Goal: Task Accomplishment & Management: Complete application form

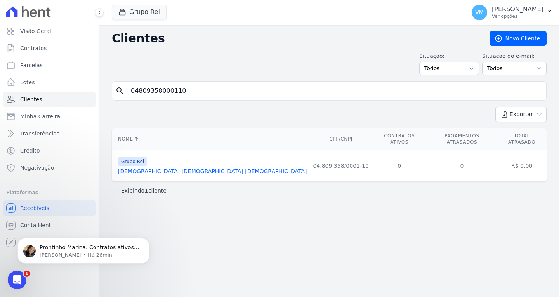
scroll to position [226, 0]
click at [52, 254] on p "Adriane • Há 26min" at bounding box center [90, 255] width 100 height 7
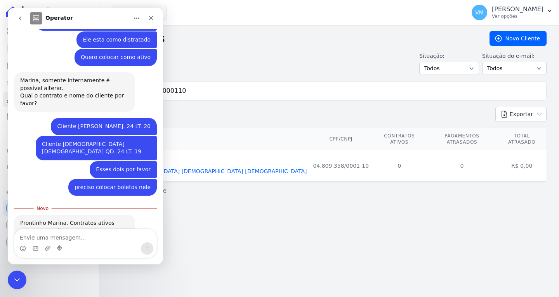
scroll to position [239, 0]
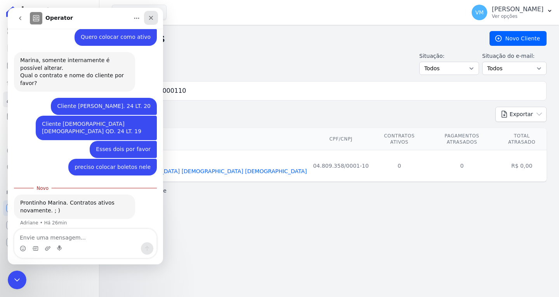
click at [151, 20] on icon "Fechar" at bounding box center [151, 18] width 6 height 6
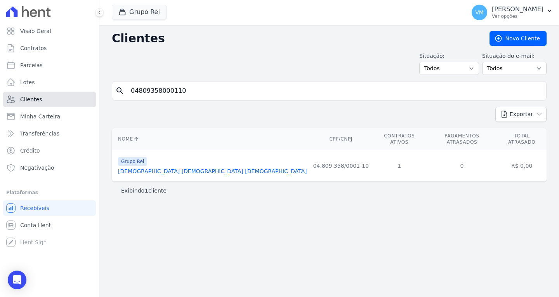
click at [54, 92] on link "Clientes" at bounding box center [49, 100] width 93 height 16
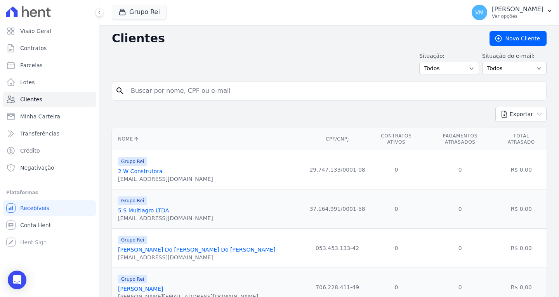
click at [205, 86] on input "search" at bounding box center [334, 91] width 417 height 16
paste input "03705806300"
type input "03705806300"
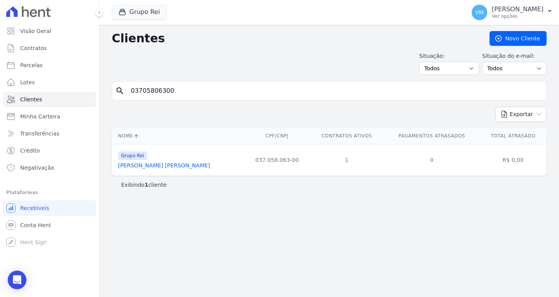
click at [152, 165] on link "Adriano De Carvalho Freire" at bounding box center [164, 165] width 92 height 6
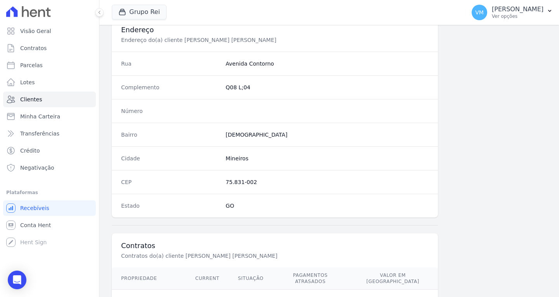
scroll to position [430, 0]
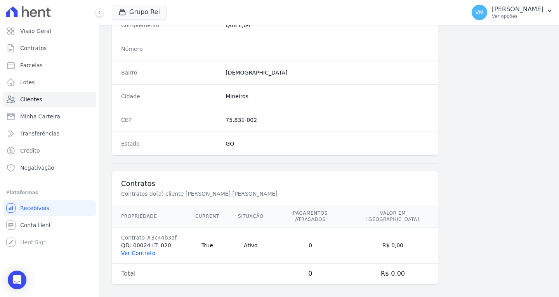
click at [141, 250] on link "Ver Contrato" at bounding box center [138, 253] width 34 height 6
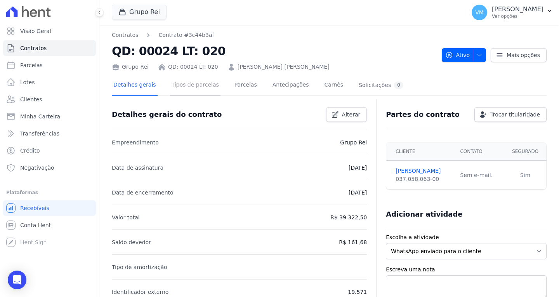
click at [186, 83] on link "Tipos de parcelas" at bounding box center [195, 85] width 50 height 21
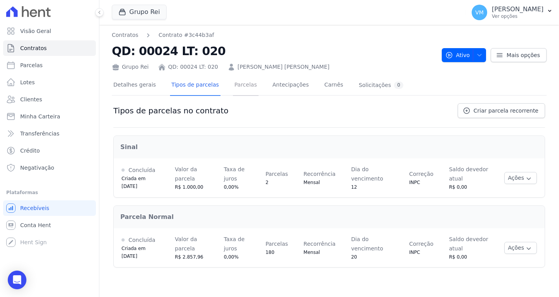
click at [235, 85] on link "Parcelas" at bounding box center [246, 85] width 26 height 21
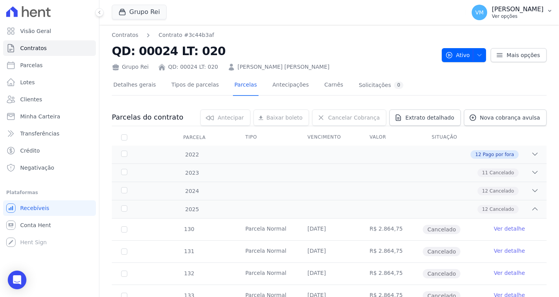
click at [531, 10] on p "Vyviane Martins" at bounding box center [518, 9] width 52 height 8
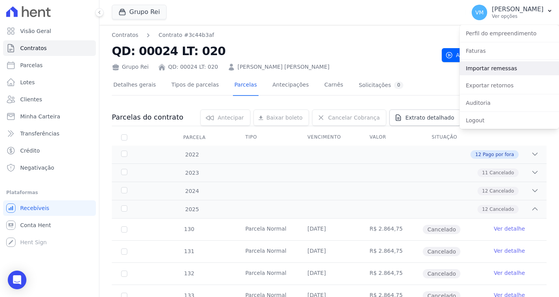
click at [495, 68] on link "Importar remessas" at bounding box center [509, 68] width 99 height 14
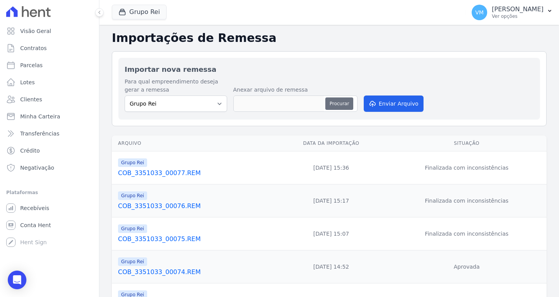
click at [339, 101] on button "Procurar" at bounding box center [340, 103] width 28 height 12
type input "COB_3351033_00076.REM"
drag, startPoint x: 390, startPoint y: 107, endPoint x: 386, endPoint y: 110, distance: 5.2
click at [390, 107] on button "Enviar Arquivo" at bounding box center [394, 104] width 60 height 16
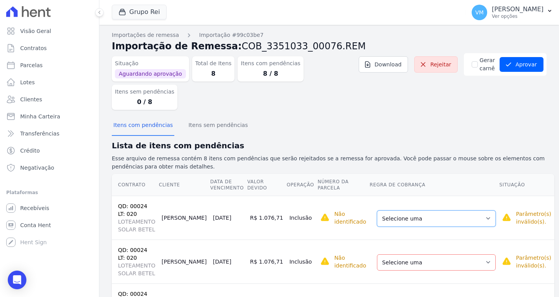
click at [409, 211] on select "Selecione uma Nova Parcela Avulsa Parcela Avulsa Existente Sinal (2 X R$ 1.000,…" at bounding box center [436, 219] width 119 height 16
click at [411, 211] on select "Selecione uma Nova Parcela Avulsa Parcela Avulsa Existente Sinal (2 X R$ 1.000,…" at bounding box center [436, 219] width 119 height 16
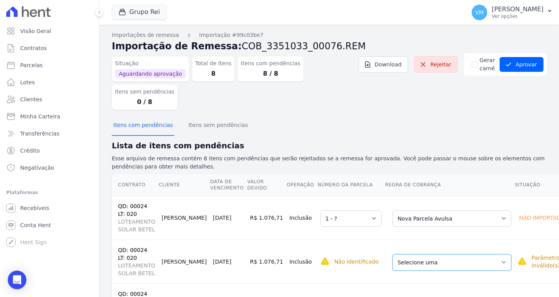
click at [414, 254] on select "Selecione uma Nova Parcela Avulsa Parcela Avulsa Existente Sinal (2 X R$ 1.000,…" at bounding box center [452, 262] width 119 height 16
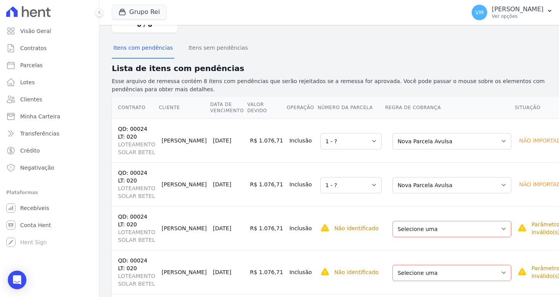
scroll to position [78, 0]
click at [417, 221] on select "Selecione uma Nova Parcela Avulsa Parcela Avulsa Existente Sinal (2 X R$ 1.000,…" at bounding box center [452, 229] width 119 height 16
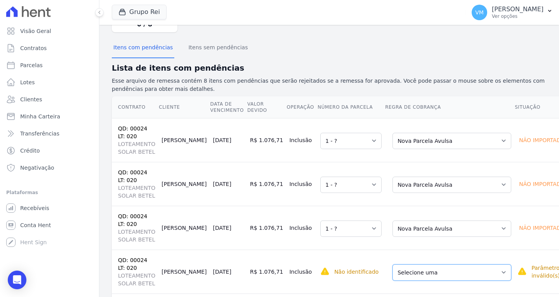
click at [404, 265] on select "Selecione uma Nova Parcela Avulsa Parcela Avulsa Existente Sinal (2 X R$ 1.000,…" at bounding box center [452, 273] width 119 height 16
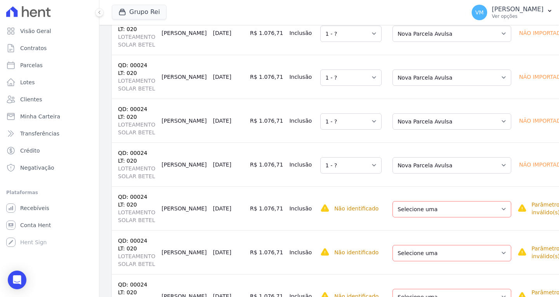
scroll to position [194, 0]
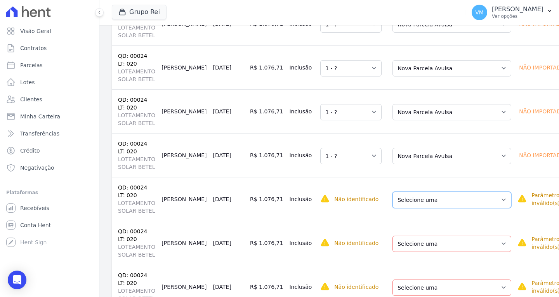
drag, startPoint x: 416, startPoint y: 174, endPoint x: 413, endPoint y: 179, distance: 5.7
click at [416, 192] on select "Selecione uma Nova Parcela Avulsa Parcela Avulsa Existente Sinal (2 X R$ 1.000,…" at bounding box center [452, 200] width 119 height 16
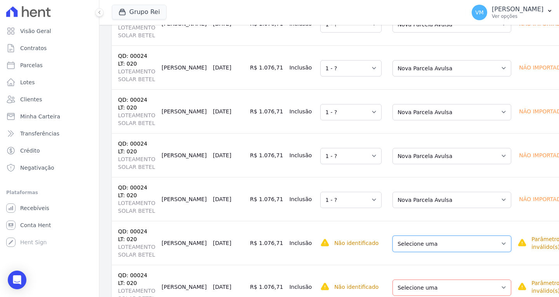
click at [407, 236] on select "Selecione uma Nova Parcela Avulsa Parcela Avulsa Existente Sinal (2 X R$ 1.000,…" at bounding box center [452, 244] width 119 height 16
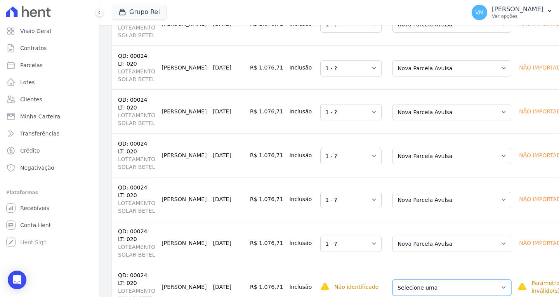
click at [405, 280] on select "Selecione uma Nova Parcela Avulsa Parcela Avulsa Existente Sinal (2 X R$ 1.000,…" at bounding box center [452, 288] width 119 height 16
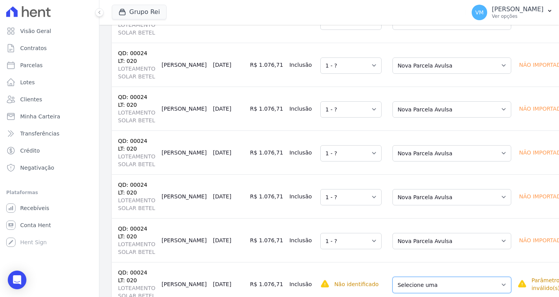
click at [411, 277] on select "Selecione uma Nova Parcela Avulsa Parcela Avulsa Existente Sinal (2 X R$ 1.000,…" at bounding box center [452, 285] width 119 height 16
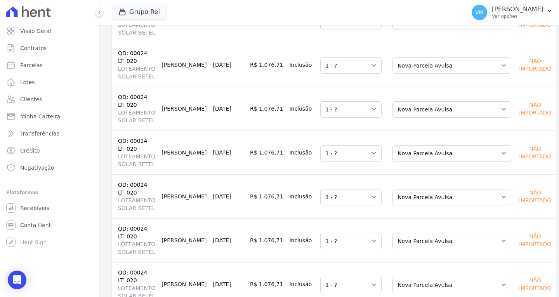
scroll to position [179, 0]
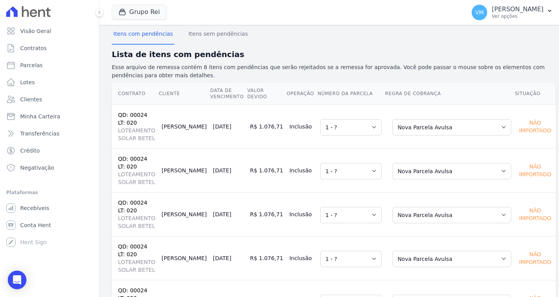
scroll to position [0, 0]
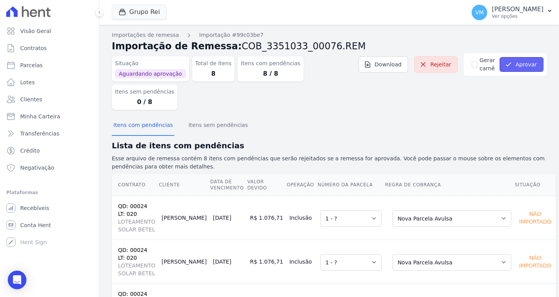
click at [520, 63] on button "Aprovar" at bounding box center [522, 64] width 44 height 15
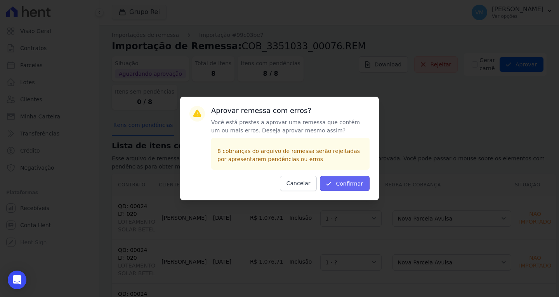
click at [356, 182] on button "Confirmar" at bounding box center [345, 183] width 50 height 15
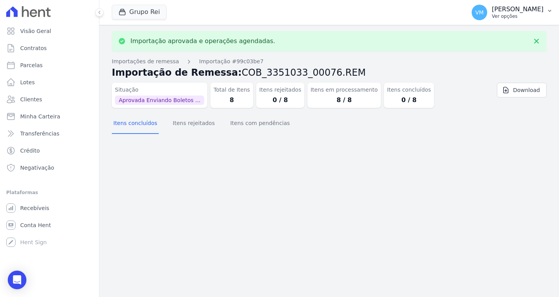
click at [529, 10] on p "Vyviane Martins" at bounding box center [518, 9] width 52 height 8
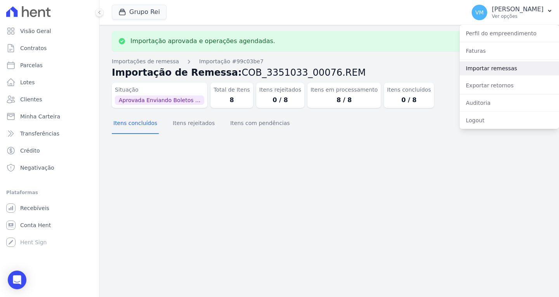
click at [491, 70] on link "Importar remessas" at bounding box center [509, 68] width 99 height 14
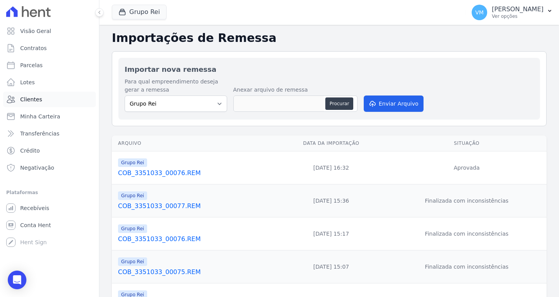
click at [42, 99] on link "Clientes" at bounding box center [49, 100] width 93 height 16
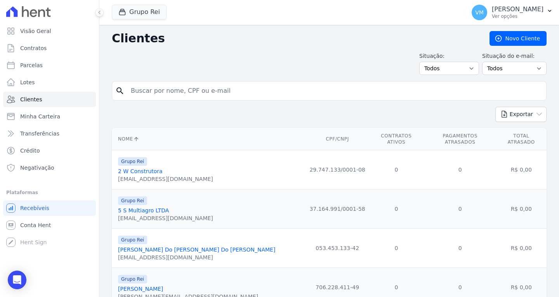
click at [202, 89] on input "search" at bounding box center [334, 91] width 417 height 16
paste input "03705806300"
type input "03705806300"
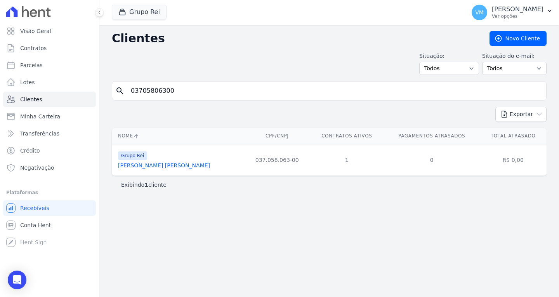
click at [157, 166] on link "Adriano De Carvalho Freire" at bounding box center [164, 165] width 92 height 6
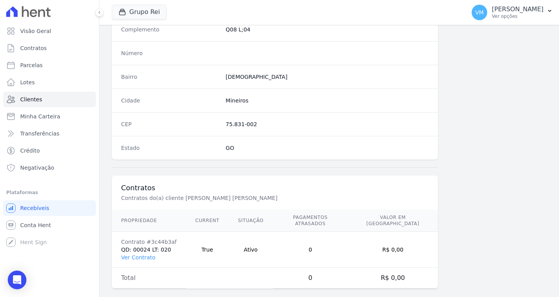
scroll to position [430, 0]
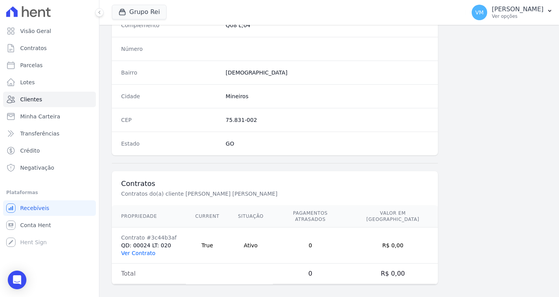
click at [141, 250] on link "Ver Contrato" at bounding box center [138, 253] width 34 height 6
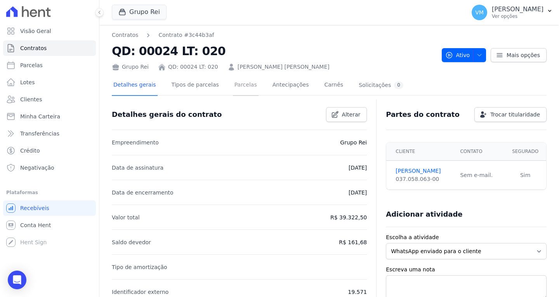
click at [235, 80] on link "Parcelas" at bounding box center [246, 85] width 26 height 21
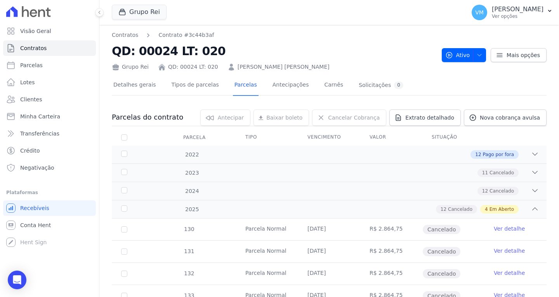
scroll to position [39, 0]
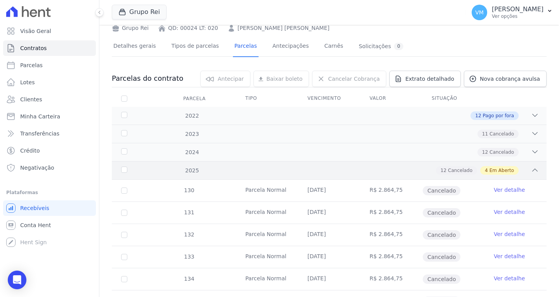
click at [426, 174] on div "12 Cancelado 4 Em Aberto" at bounding box center [350, 170] width 377 height 9
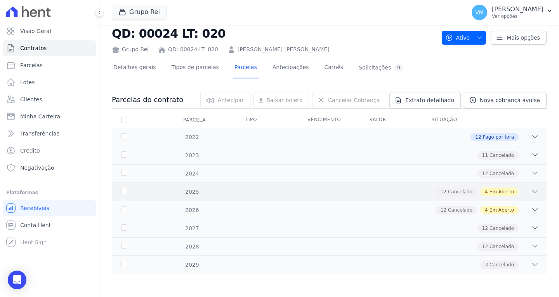
click at [485, 192] on span "4" at bounding box center [486, 191] width 3 height 7
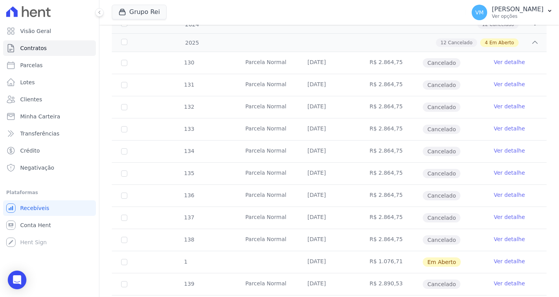
scroll to position [0, 0]
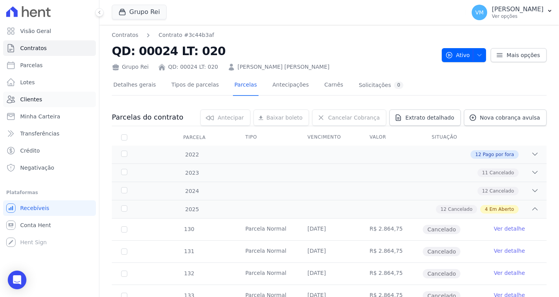
click at [40, 100] on link "Clientes" at bounding box center [49, 100] width 93 height 16
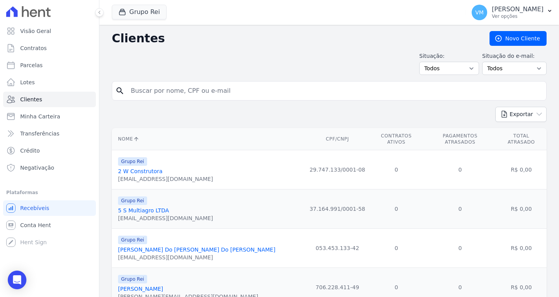
click at [205, 91] on input "search" at bounding box center [334, 91] width 417 height 16
paste input "04809358000110"
type input "04809358000110"
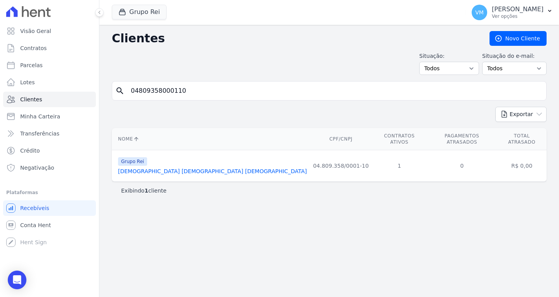
click at [151, 168] on link "Igreja Evangelica Assembleia De Deus" at bounding box center [212, 171] width 189 height 6
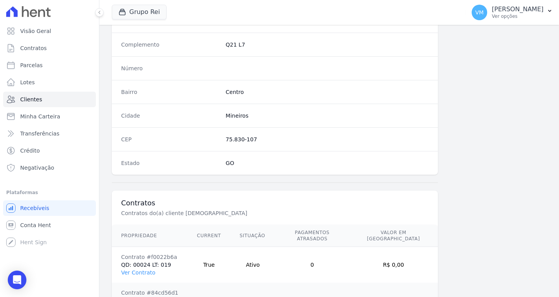
scroll to position [465, 0]
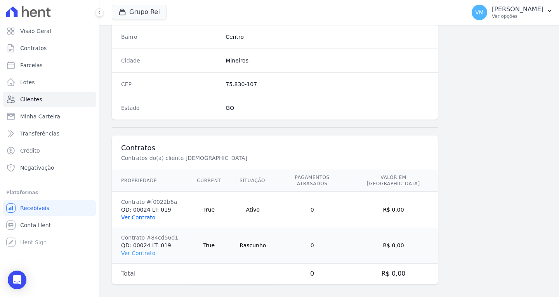
click at [141, 214] on link "Ver Contrato" at bounding box center [138, 217] width 34 height 6
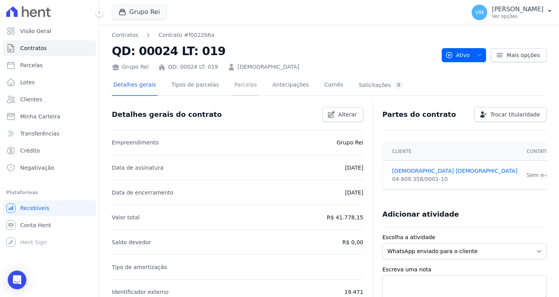
click at [233, 82] on link "Parcelas" at bounding box center [246, 85] width 26 height 21
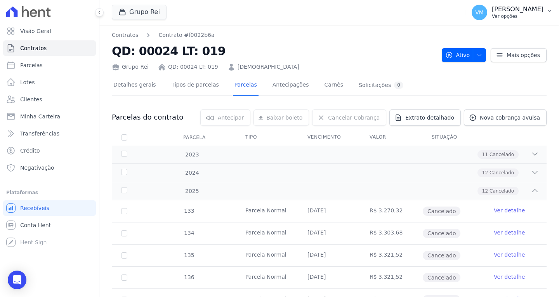
click at [509, 12] on p "[PERSON_NAME]" at bounding box center [518, 9] width 52 height 8
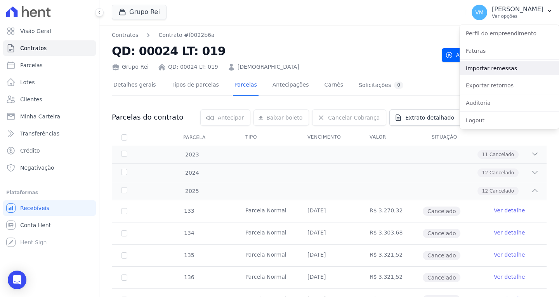
click at [487, 70] on link "Importar remessas" at bounding box center [509, 68] width 99 height 14
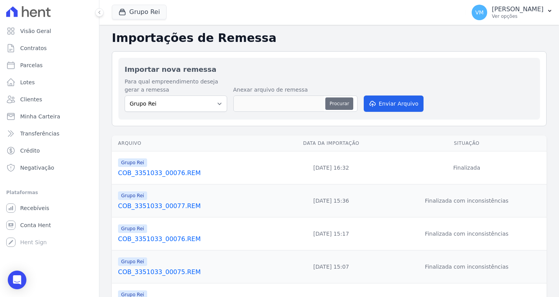
click at [348, 105] on button "Procurar" at bounding box center [340, 103] width 28 height 12
type input "COB_3351033_00077.REM"
click at [391, 103] on button "Enviar Arquivo" at bounding box center [394, 104] width 60 height 16
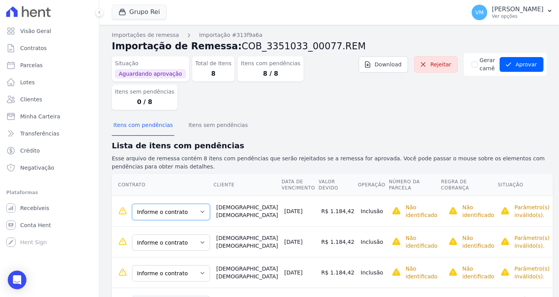
click at [164, 204] on select "Informe o contrato QD: 00024 LT: 019 QD: 00024 LT: 019" at bounding box center [171, 212] width 78 height 16
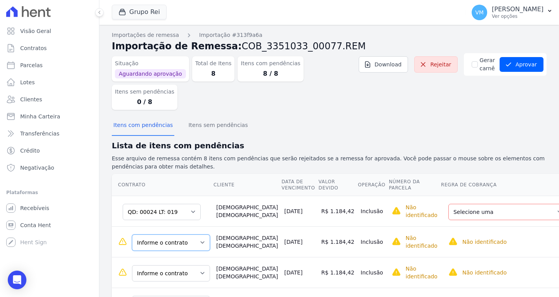
click at [163, 235] on select "Informe o contrato QD: 00024 LT: 019 QD: 00024 LT: 019" at bounding box center [171, 243] width 78 height 16
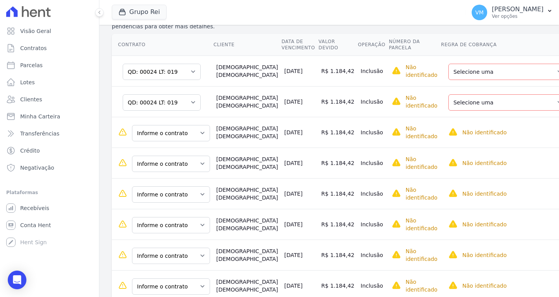
scroll to position [141, 0]
click at [166, 124] on select "Informe o contrato QD: 00024 LT: 019 QD: 00024 LT: 019" at bounding box center [171, 132] width 78 height 16
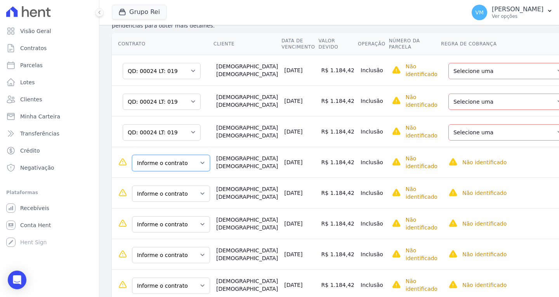
click at [163, 155] on select "Informe o contrato QD: 00024 LT: 019 QD: 00024 LT: 019" at bounding box center [171, 163] width 78 height 16
click at [159, 178] on td "Informe o contrato QD: 00024 LT: 019 QD: 00024 LT: 019" at bounding box center [162, 193] width 101 height 31
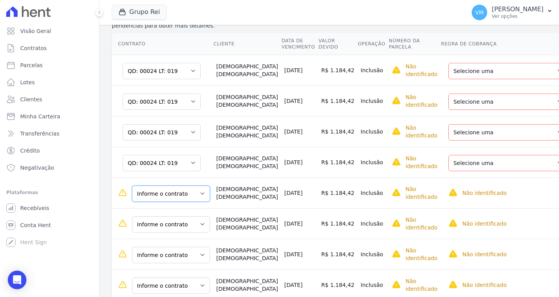
click at [162, 186] on select "Informe o contrato QD: 00024 LT: 019 QD: 00024 LT: 019" at bounding box center [171, 194] width 78 height 16
click at [162, 208] on td "Informe o contrato QD: 00024 LT: 019 QD: 00024 LT: 019" at bounding box center [162, 223] width 101 height 31
click at [164, 216] on select "Informe o contrato QD: 00024 LT: 019 QD: 00024 LT: 019" at bounding box center [171, 224] width 78 height 16
click at [160, 240] on td "Informe o contrato QD: 00024 LT: 019 QD: 00024 LT: 019" at bounding box center [162, 254] width 101 height 31
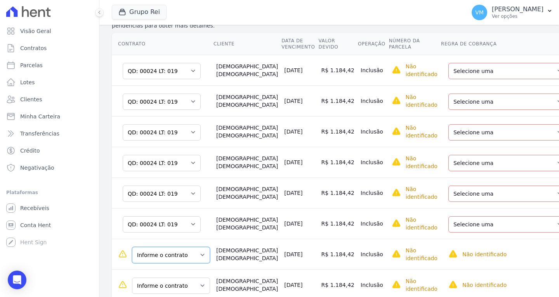
click at [163, 247] on select "Informe o contrato QD: 00024 LT: 019 QD: 00024 LT: 019" at bounding box center [171, 255] width 78 height 16
click at [167, 278] on select "Informe o contrato QD: 00024 LT: 019 QD: 00024 LT: 019" at bounding box center [171, 286] width 78 height 16
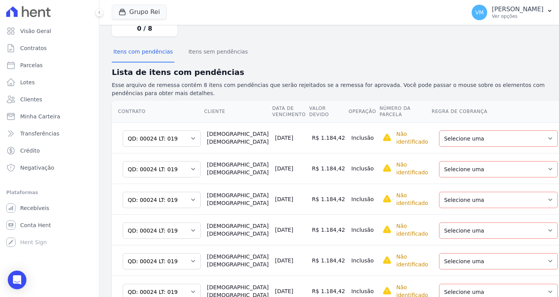
scroll to position [0, 0]
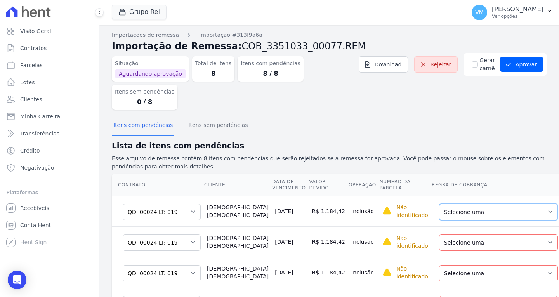
click at [439, 204] on select "Selecione uma Nova Parcela Avulsa Parcela Avulsa Existente Sinal (3 X R$ 1.400,…" at bounding box center [498, 212] width 119 height 16
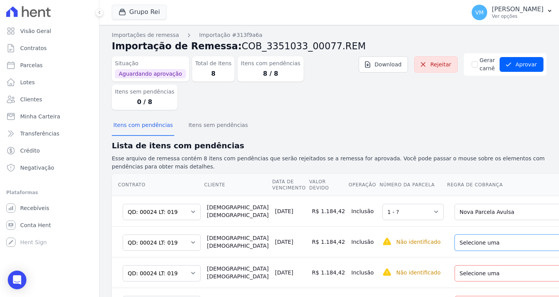
drag, startPoint x: 400, startPoint y: 212, endPoint x: 402, endPoint y: 217, distance: 4.9
click at [455, 235] on select "Selecione uma Nova Parcela Avulsa Parcela Avulsa Existente Sinal (3 X R$ 1.400,…" at bounding box center [514, 243] width 119 height 16
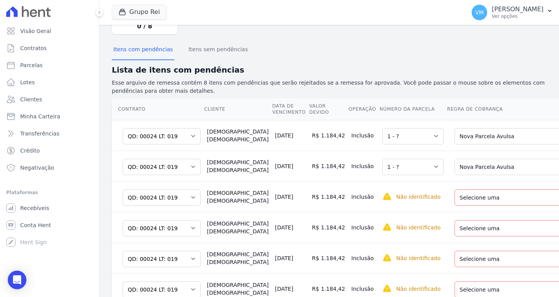
scroll to position [78, 0]
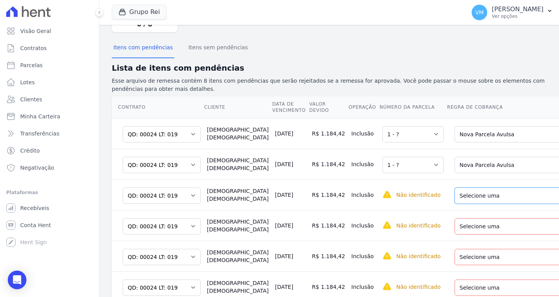
click at [455, 188] on select "Selecione uma Nova Parcela Avulsa Parcela Avulsa Existente Sinal (3 X R$ 1.400,…" at bounding box center [514, 196] width 119 height 16
click at [455, 218] on select "Selecione uma Nova Parcela Avulsa Parcela Avulsa Existente Sinal (3 X R$ 1.400,…" at bounding box center [514, 226] width 119 height 16
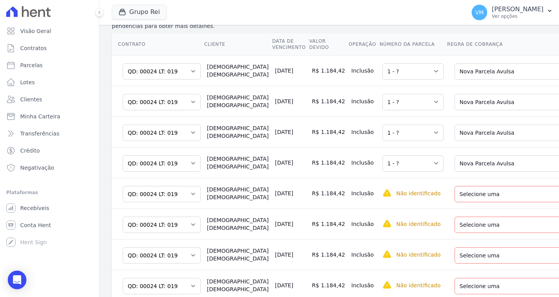
scroll to position [144, 0]
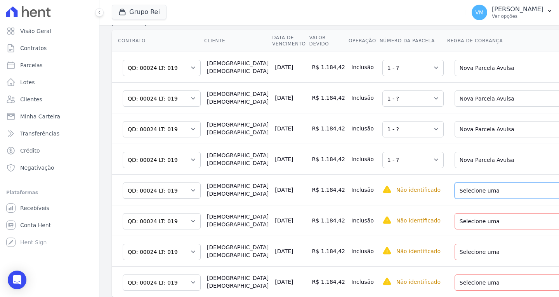
click at [455, 183] on select "Selecione uma Nova Parcela Avulsa Parcela Avulsa Existente Sinal (3 X R$ 1.400,…" at bounding box center [514, 191] width 119 height 16
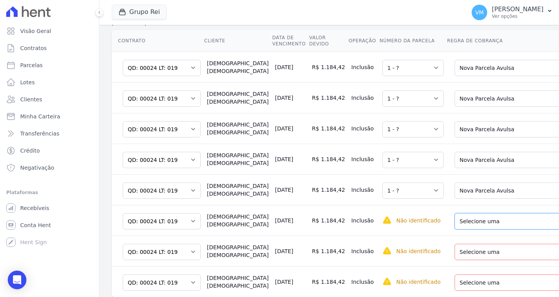
click at [455, 213] on select "Selecione uma Nova Parcela Avulsa Parcela Avulsa Existente Sinal (3 X R$ 1.400,…" at bounding box center [514, 221] width 119 height 16
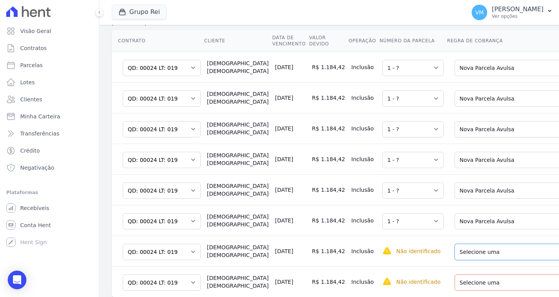
click at [455, 244] on select "Selecione uma Nova Parcela Avulsa Parcela Avulsa Existente Sinal (3 X R$ 1.400,…" at bounding box center [514, 252] width 119 height 16
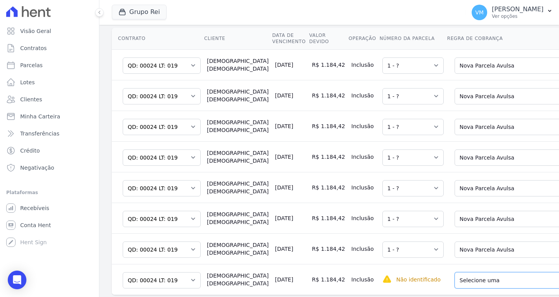
click at [455, 272] on select "Selecione uma Nova Parcela Avulsa Parcela Avulsa Existente Sinal (3 X R$ 1.400,…" at bounding box center [514, 280] width 119 height 16
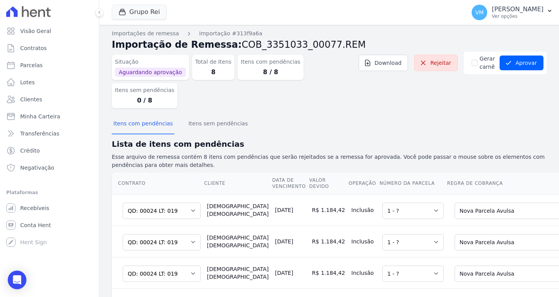
scroll to position [0, 0]
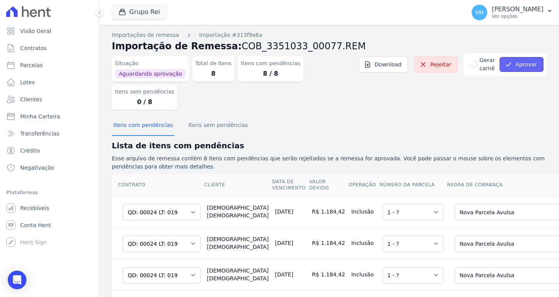
click at [526, 68] on button "Aprovar" at bounding box center [522, 64] width 44 height 15
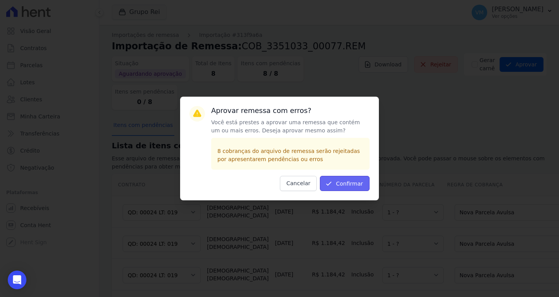
click at [333, 183] on icon "submit" at bounding box center [329, 184] width 8 height 8
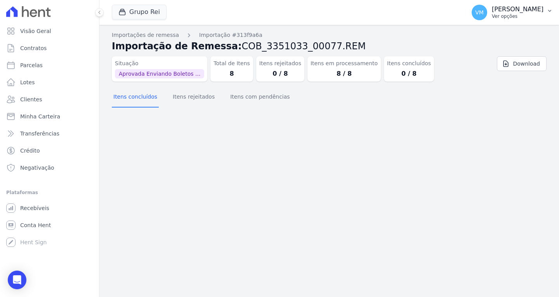
click at [516, 9] on p "Vyviane Martins" at bounding box center [518, 9] width 52 height 8
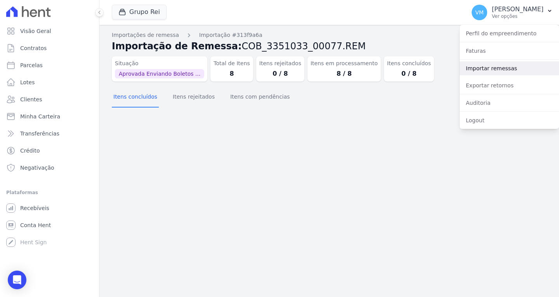
click at [487, 65] on link "Importar remessas" at bounding box center [509, 68] width 99 height 14
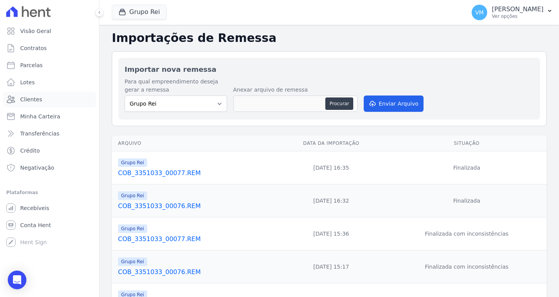
drag, startPoint x: 53, startPoint y: 104, endPoint x: 100, endPoint y: 116, distance: 48.2
click at [53, 104] on link "Clientes" at bounding box center [49, 100] width 93 height 16
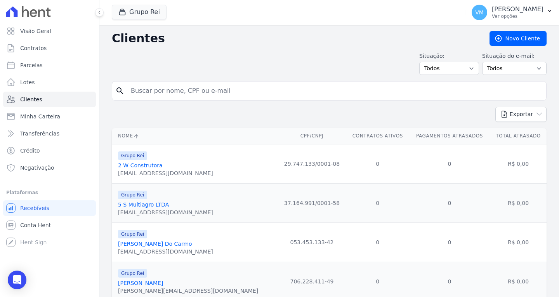
click at [212, 96] on input "search" at bounding box center [334, 91] width 417 height 16
paste input "04809358000110"
type input "04809358000110"
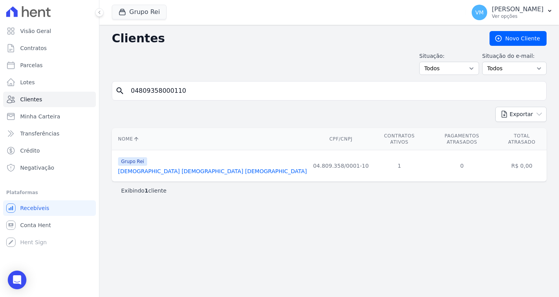
click at [174, 168] on link "Igreja Evangelica Assembleia De Deus" at bounding box center [212, 171] width 189 height 6
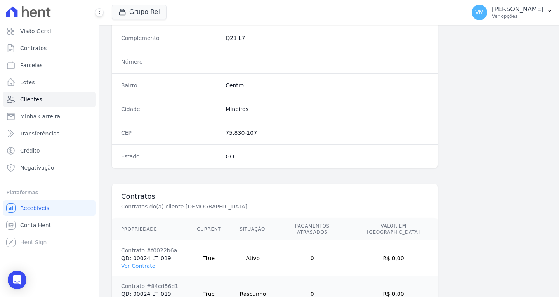
scroll to position [465, 0]
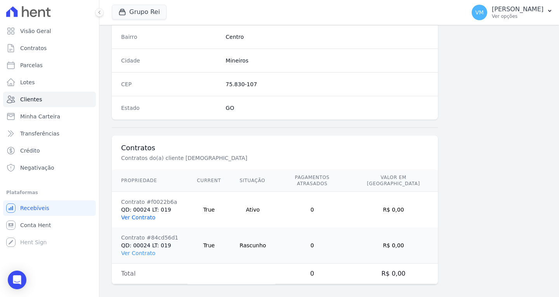
click at [141, 214] on link "Ver Contrato" at bounding box center [138, 217] width 34 height 6
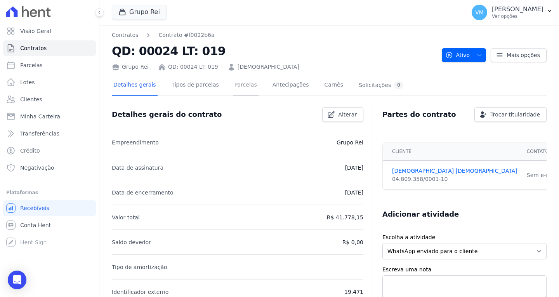
click at [234, 87] on link "Parcelas" at bounding box center [246, 85] width 26 height 21
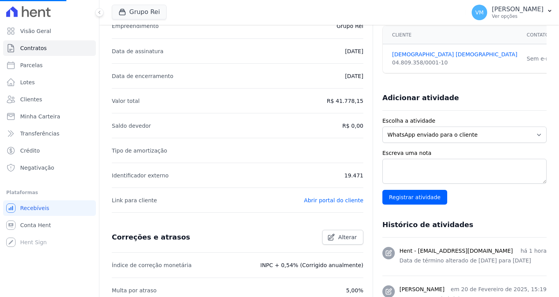
scroll to position [266, 0]
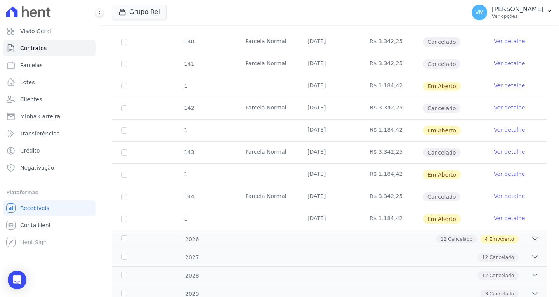
scroll to position [311, 0]
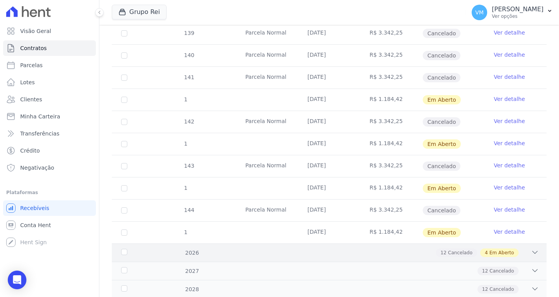
click at [359, 254] on div "12 Cancelado 4 Em Aberto" at bounding box center [350, 253] width 377 height 9
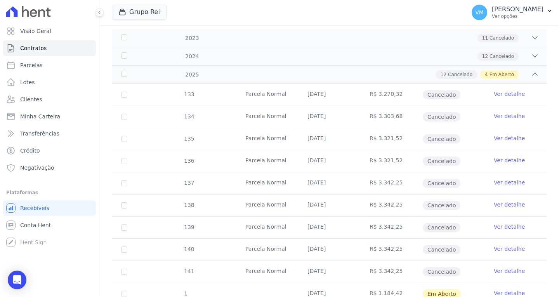
scroll to position [0, 0]
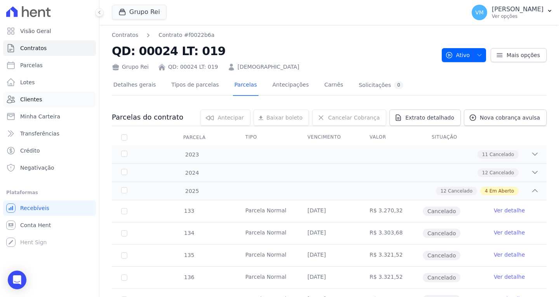
click at [42, 95] on link "Clientes" at bounding box center [49, 100] width 93 height 16
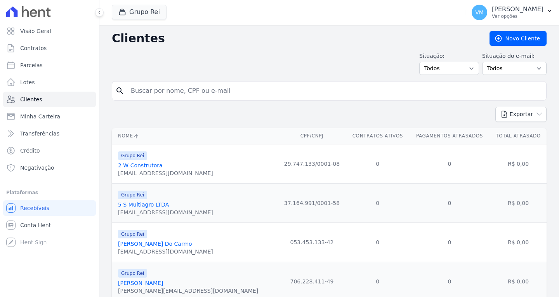
click at [205, 94] on input "search" at bounding box center [334, 91] width 417 height 16
type input "38032090134"
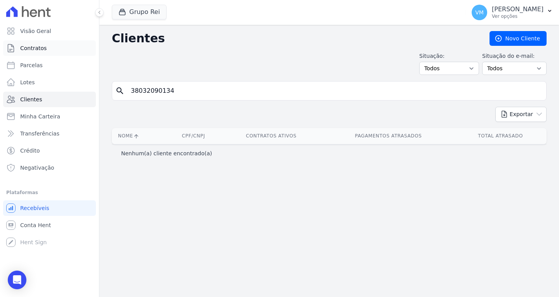
click at [53, 51] on link "Contratos" at bounding box center [49, 48] width 93 height 16
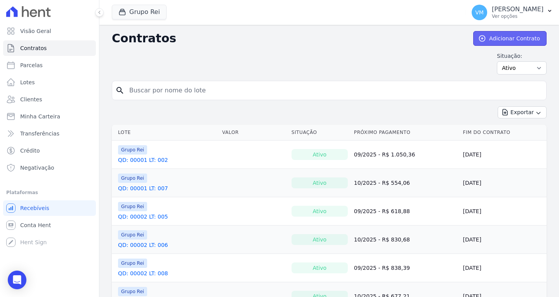
click at [500, 38] on link "Adicionar Contrato" at bounding box center [509, 38] width 73 height 15
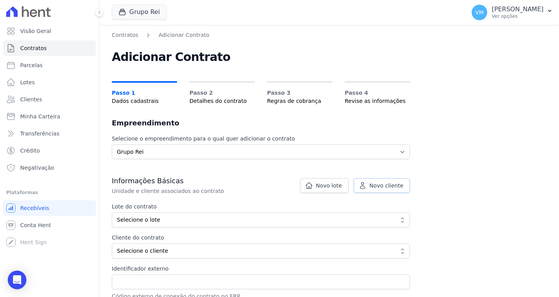
click at [367, 185] on icon at bounding box center [363, 186] width 8 height 8
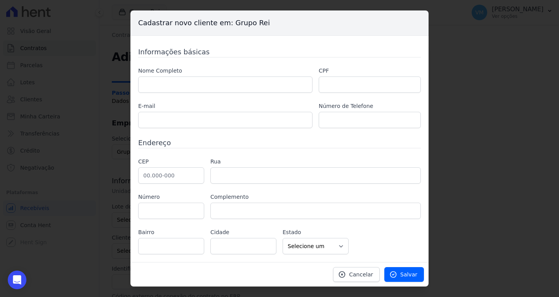
click at [187, 75] on label "Nome Completo" at bounding box center [225, 71] width 174 height 8
click at [188, 82] on input "text" at bounding box center [225, 85] width 174 height 16
click at [178, 90] on input "text" at bounding box center [225, 85] width 174 height 16
paste input "[PERSON_NAME] DE [DEMOGRAPHIC_DATA]"
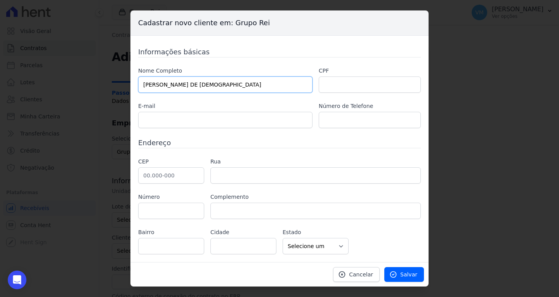
type input "[PERSON_NAME] DE [DEMOGRAPHIC_DATA]"
drag, startPoint x: 341, startPoint y: 85, endPoint x: 331, endPoint y: 84, distance: 10.1
click at [341, 85] on input "text" at bounding box center [370, 85] width 102 height 16
click at [371, 85] on input "text" at bounding box center [370, 85] width 102 height 16
paste input "38032090134"
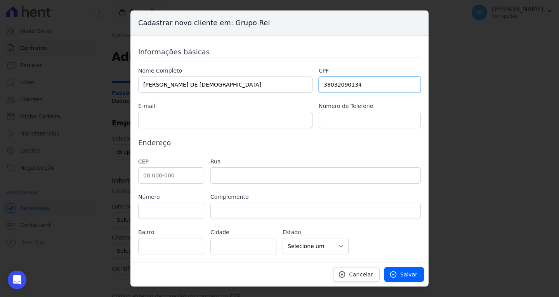
type input "38032090134"
click at [212, 125] on input "text" at bounding box center [225, 120] width 174 height 16
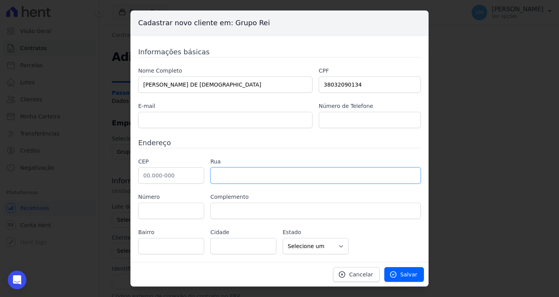
click at [249, 179] on input "text" at bounding box center [316, 175] width 211 height 16
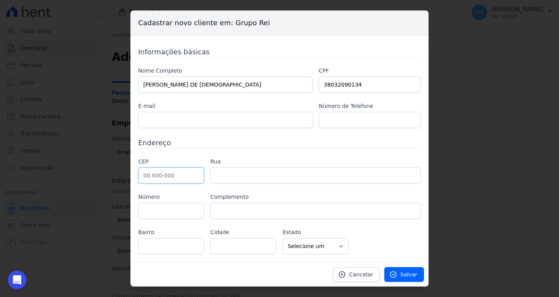
drag, startPoint x: 167, startPoint y: 174, endPoint x: 160, endPoint y: 172, distance: 7.3
click at [167, 174] on input "text" at bounding box center [171, 175] width 66 height 16
click at [181, 174] on input "text" at bounding box center [171, 175] width 66 height 16
paste input "75.833-454"
type input "75.833-454"
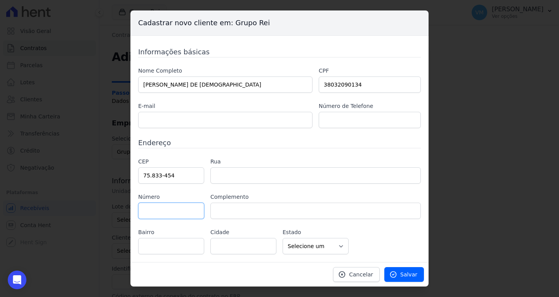
type input "Rua SB 13"
type input "Loteamento Solar Betel"
type input "Mineiros"
select select "GO"
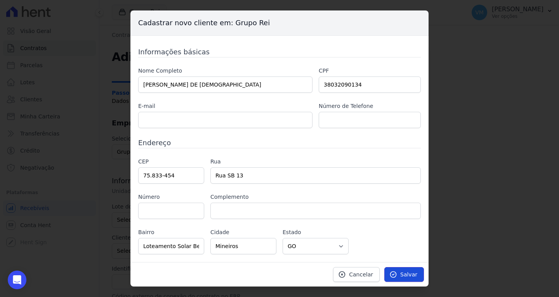
drag, startPoint x: 408, startPoint y: 274, endPoint x: 394, endPoint y: 270, distance: 14.7
click at [408, 274] on span "Salvar" at bounding box center [408, 275] width 17 height 8
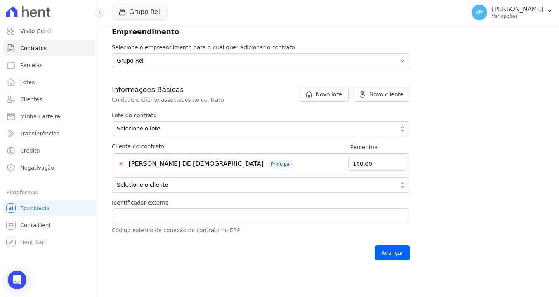
scroll to position [78, 0]
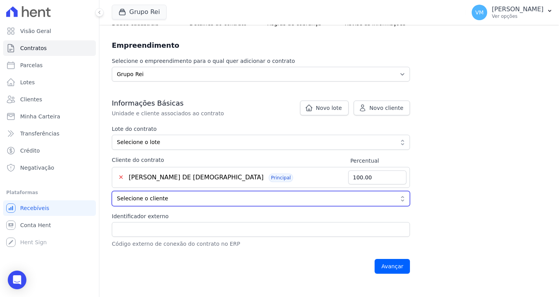
click at [172, 197] on span "Selecione o cliente" at bounding box center [255, 199] width 277 height 8
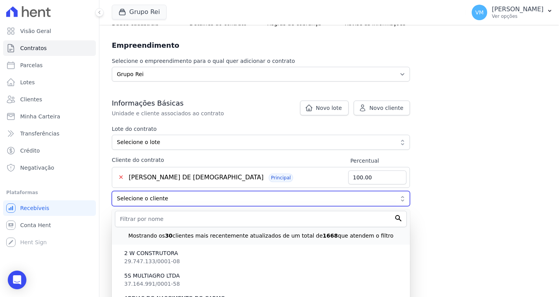
click at [171, 197] on span "Selecione o cliente" at bounding box center [255, 199] width 277 height 8
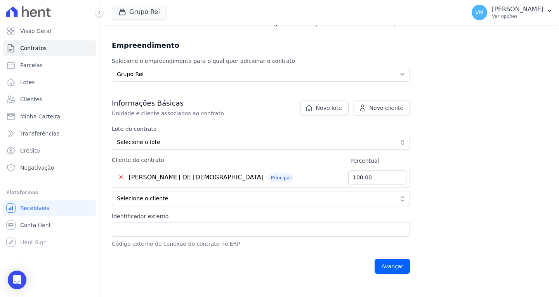
click at [482, 198] on div "Contratos Adicionar Contrato Adicionar Contrato Passo 1 Dados cadastrais Passo …" at bounding box center [329, 116] width 460 height 338
drag, startPoint x: 144, startPoint y: 226, endPoint x: 188, endPoint y: 226, distance: 43.5
click at [144, 226] on input "Identificador externo" at bounding box center [261, 229] width 298 height 15
type input "q"
click at [185, 233] on input "QD:" at bounding box center [261, 229] width 298 height 15
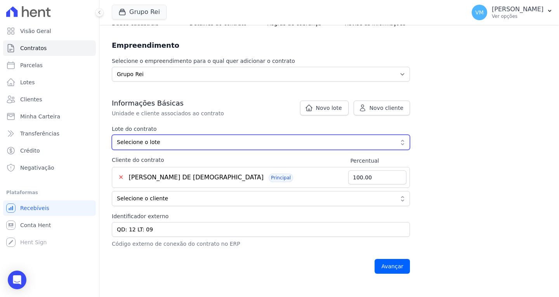
click at [207, 143] on span "Selecione o lote" at bounding box center [255, 142] width 277 height 8
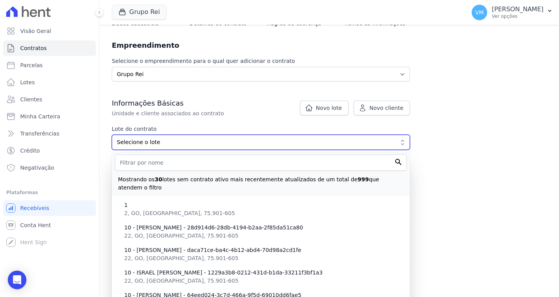
click at [207, 143] on span "Selecione o lote" at bounding box center [255, 142] width 277 height 8
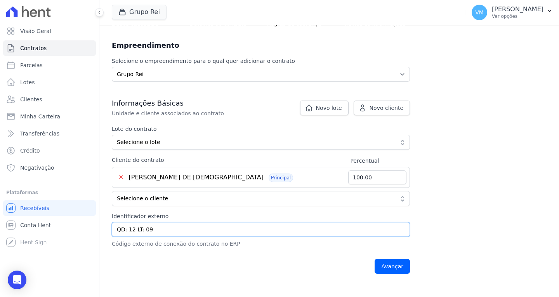
click at [127, 232] on input "QD: 12 LT: 09" at bounding box center [261, 229] width 298 height 15
click at [151, 230] on input "QD: 00012 LT: 09" at bounding box center [261, 229] width 298 height 15
type input "QD: 00012 LT: 009"
click at [392, 266] on input "Avançar" at bounding box center [392, 266] width 35 height 15
click at [269, 179] on span "Principal" at bounding box center [281, 178] width 24 height 9
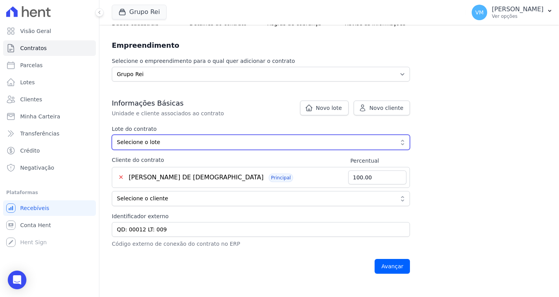
click at [187, 143] on span "Selecione o lote" at bounding box center [255, 142] width 277 height 8
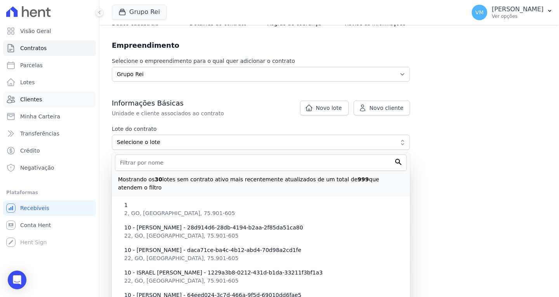
click at [50, 100] on link "Clientes" at bounding box center [49, 100] width 93 height 16
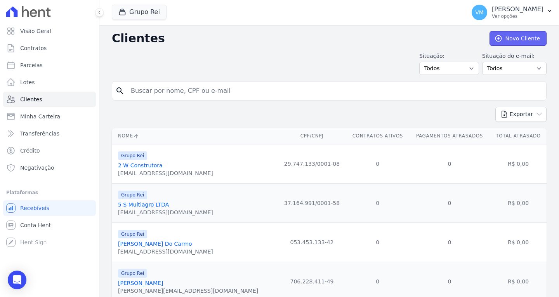
click at [519, 38] on link "Novo Cliente" at bounding box center [518, 38] width 57 height 15
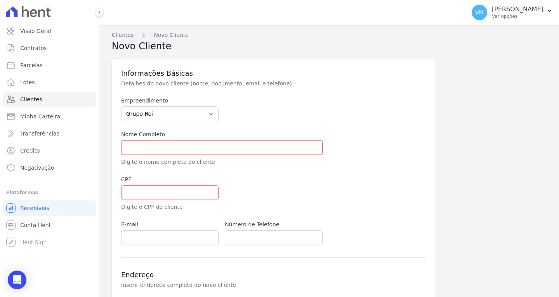
click at [156, 142] on input "text" at bounding box center [222, 147] width 202 height 15
click at [153, 148] on input "text" at bounding box center [222, 147] width 202 height 15
paste input "MANOEL MATOS DE JESUS"
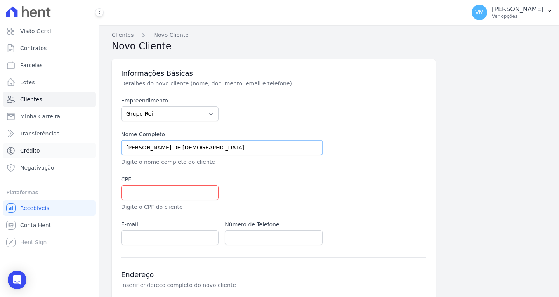
type input "MANOEL MATOS DE JESUS"
click at [157, 192] on input "text" at bounding box center [169, 192] width 97 height 15
paste input "38032090134"
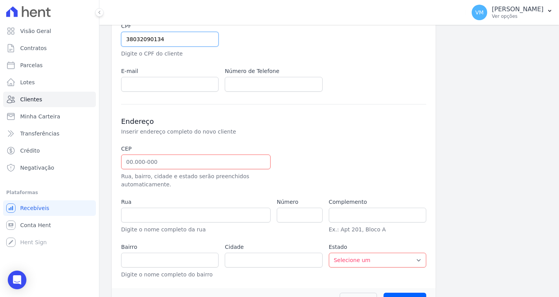
scroll to position [155, 0]
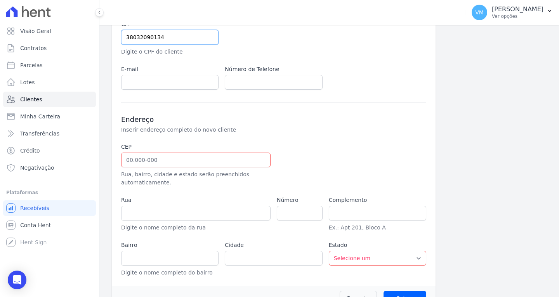
type input "38032090134"
click at [164, 162] on input "text" at bounding box center [196, 160] width 150 height 15
click at [163, 160] on input "text" at bounding box center [196, 160] width 150 height 15
paste input "75.833-454"
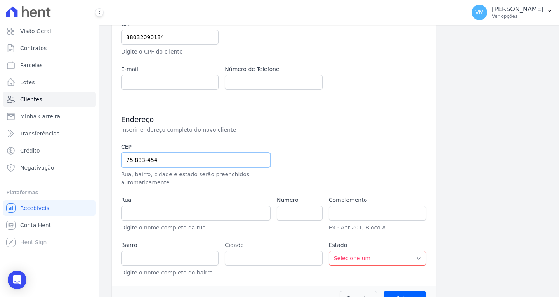
type input "75.833-454"
type input "Rua SB 13"
type input "Loteamento Solar Betel"
type input "Mineiros"
select select "GO"
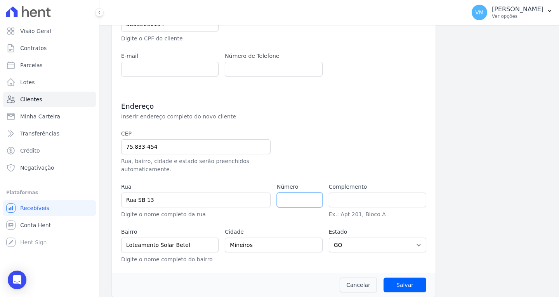
scroll to position [175, 0]
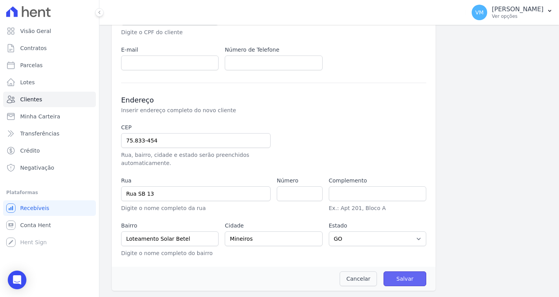
click at [405, 282] on input "Salvar" at bounding box center [405, 279] width 43 height 15
click at [357, 193] on input "text" at bounding box center [377, 193] width 97 height 15
click at [405, 279] on input "Salvar" at bounding box center [405, 279] width 43 height 15
click at [393, 277] on input "Salvar" at bounding box center [405, 279] width 43 height 15
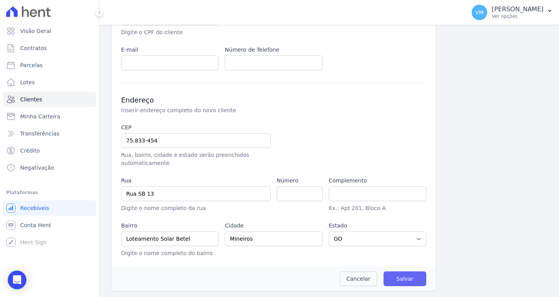
click at [393, 277] on input "Salvar" at bounding box center [405, 279] width 43 height 15
click at [347, 238] on select "Selecione um AC AL AP AM BA CE DF ES GO MA MG MT MS PA PB PR PE PI RJ RN RS RO …" at bounding box center [377, 239] width 97 height 15
click at [271, 255] on div "Cidade Mineiros" at bounding box center [273, 240] width 97 height 36
click at [360, 189] on input "text" at bounding box center [377, 193] width 97 height 15
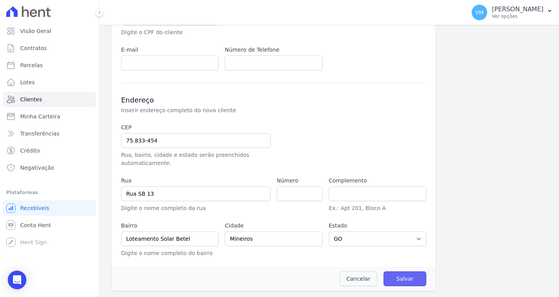
click at [399, 274] on input "Salvar" at bounding box center [405, 279] width 43 height 15
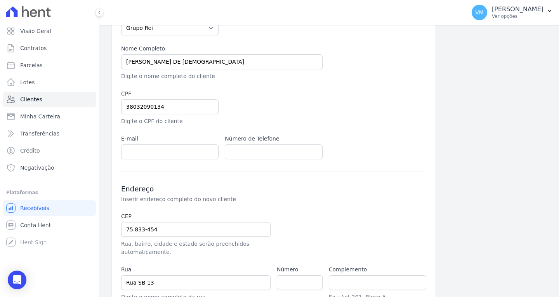
scroll to position [0, 0]
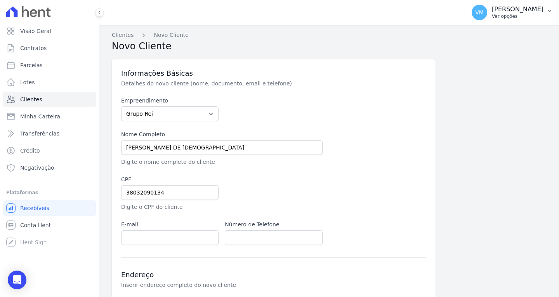
click at [512, 7] on p "[PERSON_NAME]" at bounding box center [518, 9] width 52 height 8
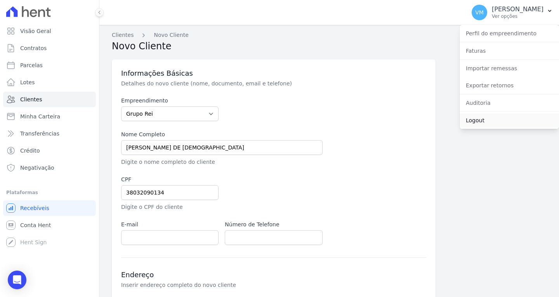
click at [491, 118] on link "Logout" at bounding box center [509, 120] width 99 height 14
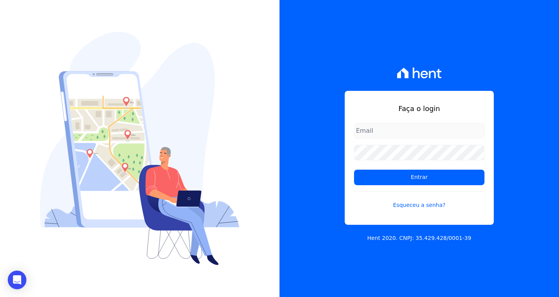
type input "vyviane.martinsgruporei@gmail.com"
click at [389, 187] on form "vyviane.martinsgruporei@gmail.com Entrar Esqueceu a senha?" at bounding box center [419, 171] width 131 height 96
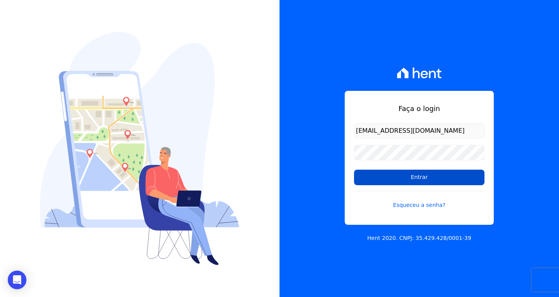
click at [392, 178] on input "Entrar" at bounding box center [419, 178] width 131 height 16
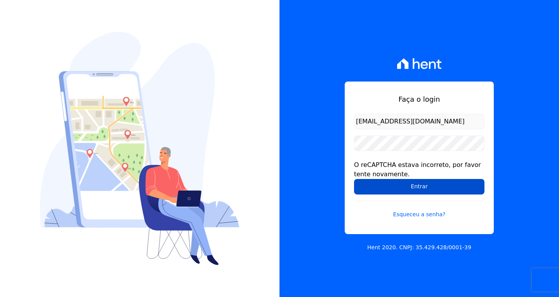
click at [389, 186] on input "Entrar" at bounding box center [419, 187] width 131 height 16
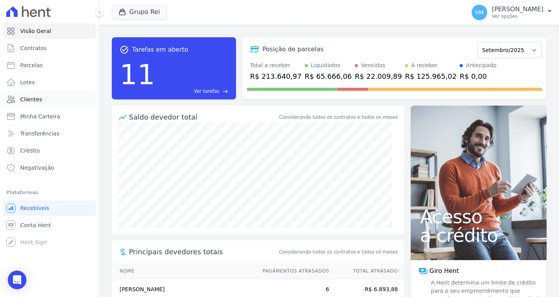
click at [35, 103] on span "Clientes" at bounding box center [31, 100] width 22 height 8
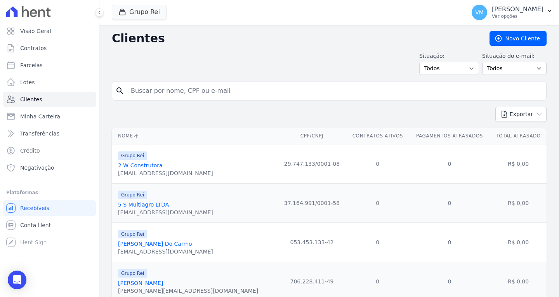
click at [211, 97] on input "search" at bounding box center [334, 91] width 417 height 16
click at [513, 40] on link "Novo Cliente" at bounding box center [518, 38] width 57 height 15
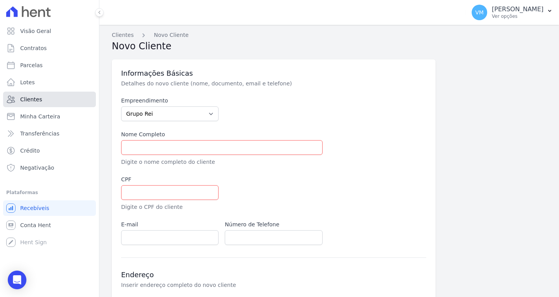
click at [38, 103] on span "Clientes" at bounding box center [31, 100] width 22 height 8
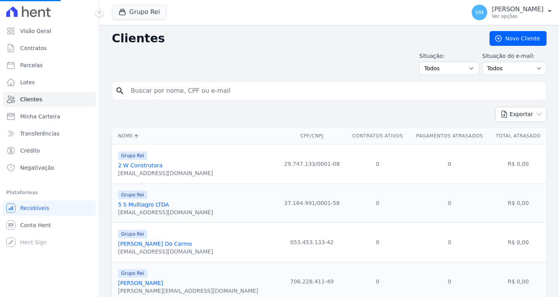
click at [163, 91] on input "search" at bounding box center [334, 91] width 417 height 16
click at [229, 84] on input "search" at bounding box center [334, 91] width 417 height 16
paste input "38032090134"
type input "38032090134"
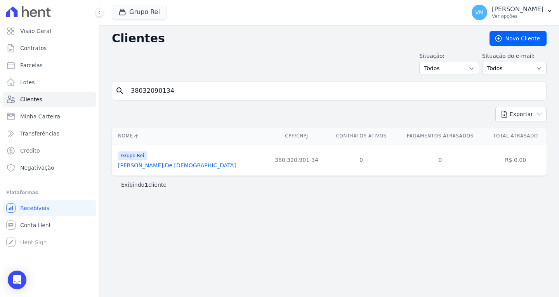
click at [152, 165] on link "[PERSON_NAME] De [DEMOGRAPHIC_DATA]" at bounding box center [177, 165] width 118 height 6
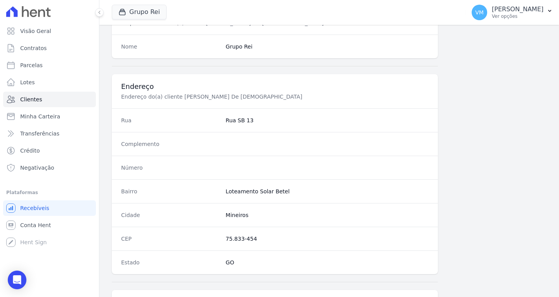
scroll to position [393, 0]
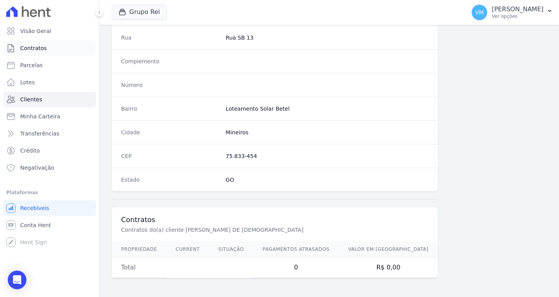
click at [37, 49] on span "Contratos" at bounding box center [33, 48] width 26 height 8
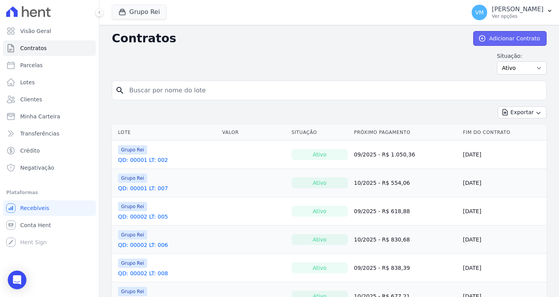
click at [502, 35] on link "Adicionar Contrato" at bounding box center [509, 38] width 73 height 15
click at [512, 37] on link "Adicionar Contrato" at bounding box center [509, 38] width 73 height 15
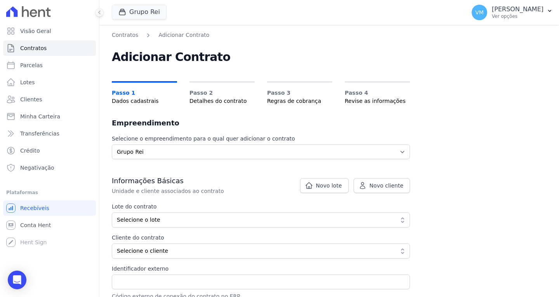
click at [162, 153] on select "Selecione o empreendimento Grupo Rei" at bounding box center [261, 151] width 298 height 15
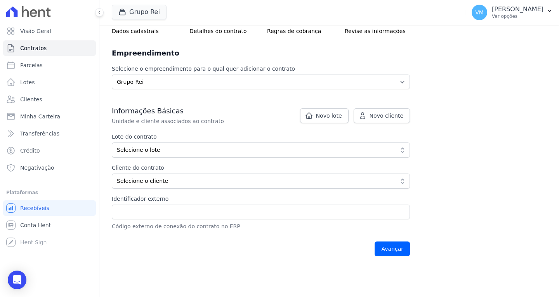
scroll to position [78, 0]
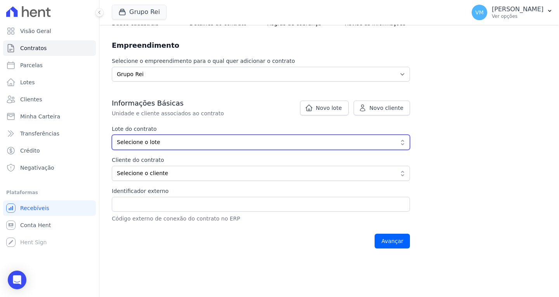
click at [166, 138] on span "Selecione o lote" at bounding box center [255, 142] width 277 height 8
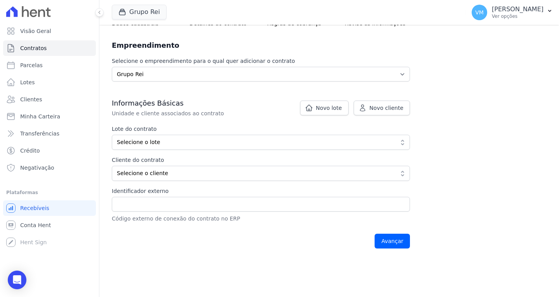
click at [219, 117] on p "Unidade e cliente associados ao contrato" at bounding box center [242, 114] width 261 height 8
click at [337, 108] on span "Novo lote" at bounding box center [329, 108] width 26 height 8
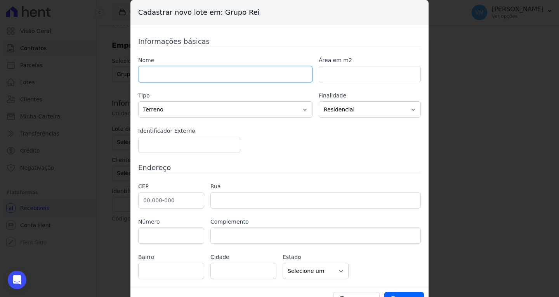
click at [161, 72] on input "text" at bounding box center [225, 74] width 174 height 16
click at [233, 71] on input "text" at bounding box center [225, 74] width 174 height 16
click at [185, 76] on input "text" at bounding box center [225, 74] width 174 height 16
paste input "Qd. 00012 , Lt. 009"
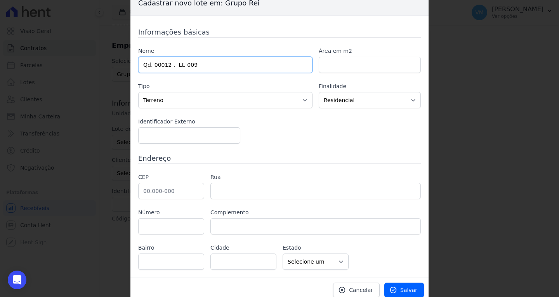
scroll to position [14, 0]
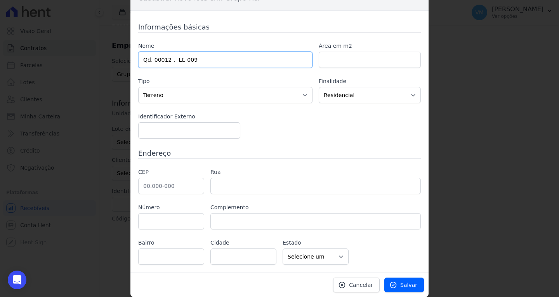
type input "Qd. 00012 , Lt. 009"
click at [170, 130] on input "number" at bounding box center [189, 130] width 102 height 16
click at [165, 188] on input "text" at bounding box center [171, 186] width 66 height 16
click at [143, 183] on input "text" at bounding box center [171, 186] width 66 height 16
paste input "75.833-454"
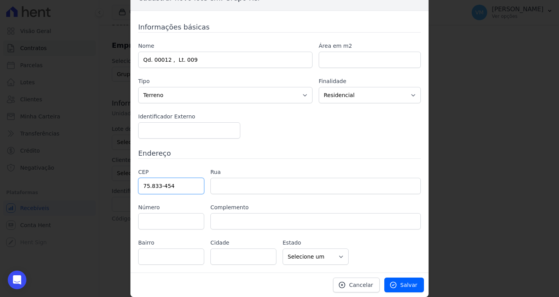
type input "75.833-454"
type input "Rua SB 13"
type input "Loteamento Solar Betel"
type input "Mineiros"
select select "GO"
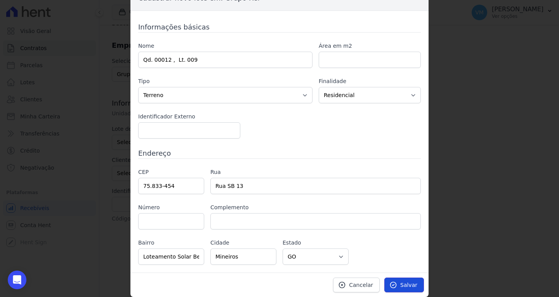
click at [400, 287] on span "Salvar" at bounding box center [408, 285] width 17 height 8
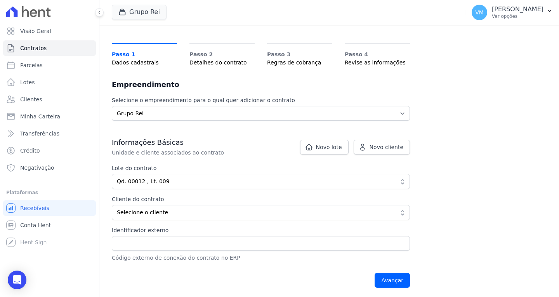
scroll to position [39, 0]
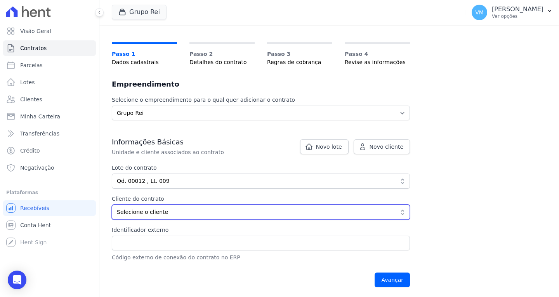
click at [152, 213] on span "Selecione o cliente" at bounding box center [255, 212] width 277 height 8
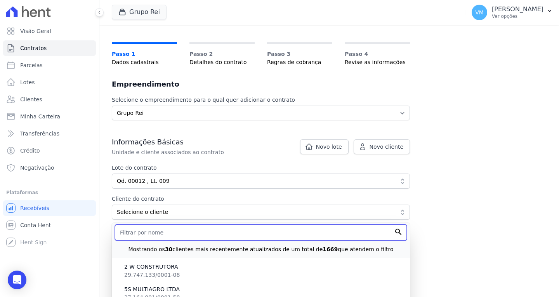
drag, startPoint x: 141, startPoint y: 234, endPoint x: 149, endPoint y: 233, distance: 7.4
click at [141, 234] on input "text" at bounding box center [261, 233] width 292 height 16
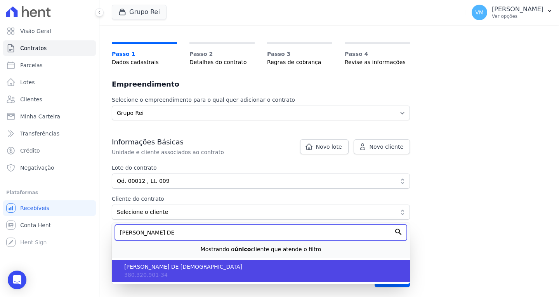
type input "MANOEL MATOS DE"
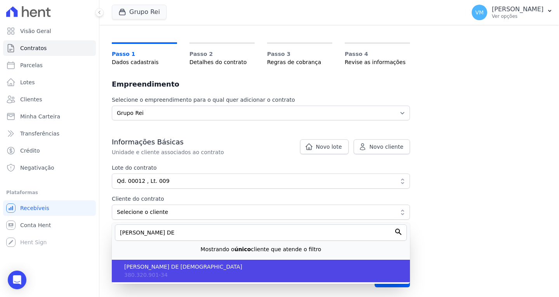
click at [176, 272] on li "MANOEL MATOS DE JESUS 380.320.901-34" at bounding box center [261, 271] width 298 height 23
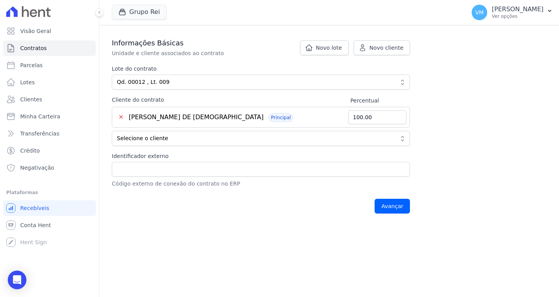
scroll to position [155, 0]
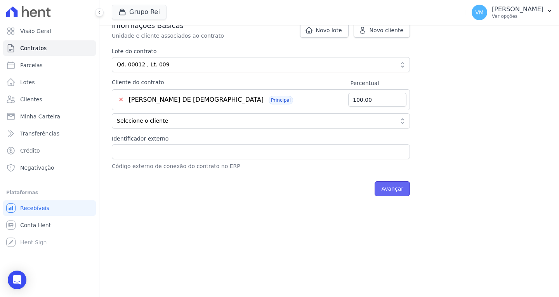
click at [386, 186] on input "Avançar" at bounding box center [392, 188] width 35 height 15
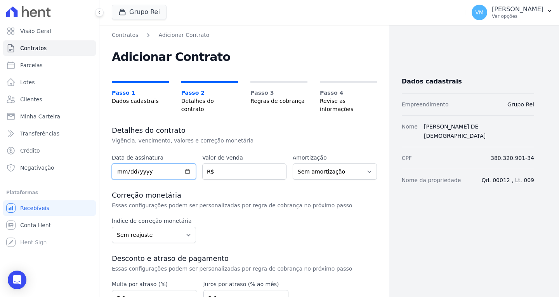
click at [148, 164] on input "date" at bounding box center [154, 172] width 84 height 16
click at [120, 164] on input "date" at bounding box center [154, 172] width 84 height 16
type input "2014-04-14"
click at [240, 164] on input "number" at bounding box center [244, 172] width 84 height 16
drag, startPoint x: 244, startPoint y: 164, endPoint x: 225, endPoint y: 168, distance: 19.8
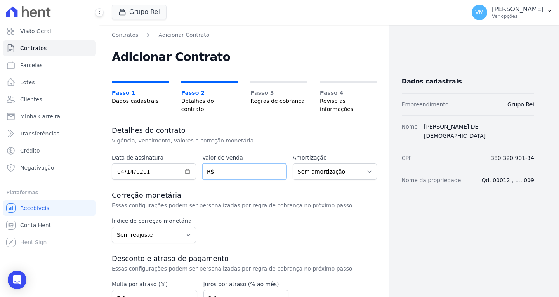
click at [244, 164] on input "number" at bounding box center [244, 172] width 84 height 16
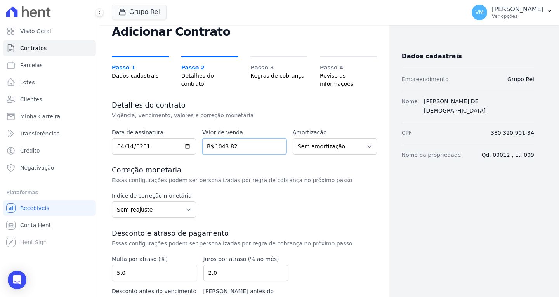
scroll to position [39, 0]
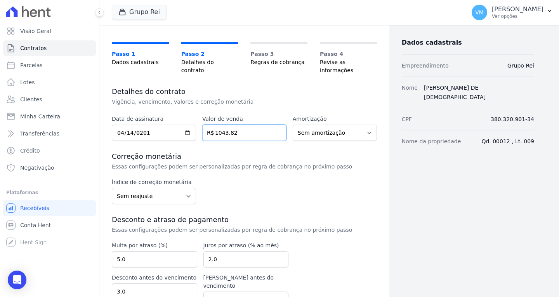
type input "1043.82"
click at [312, 127] on select "Sem amortização Price Sac" at bounding box center [335, 133] width 84 height 16
click at [293, 125] on select "Sem amortização Price Sac" at bounding box center [335, 133] width 84 height 16
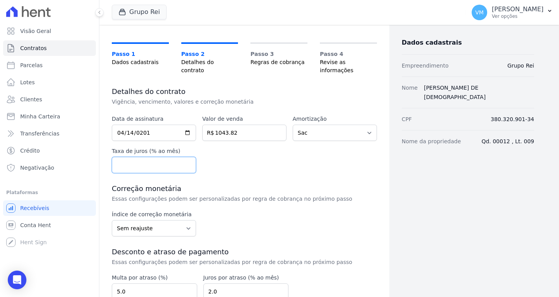
click at [145, 157] on input "number" at bounding box center [154, 165] width 84 height 16
click at [295, 160] on div "Data de assinatura 2014-04-14 Valor de venda 1043.82 R$ Amortização Sem amortiz…" at bounding box center [244, 144] width 265 height 58
click at [312, 127] on select "Sem amortização Price Sac" at bounding box center [335, 133] width 84 height 16
select select "no_interest"
click at [293, 125] on select "Sem amortização Price Sac" at bounding box center [335, 133] width 84 height 16
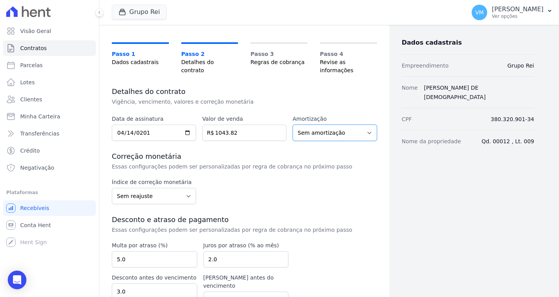
scroll to position [70, 0]
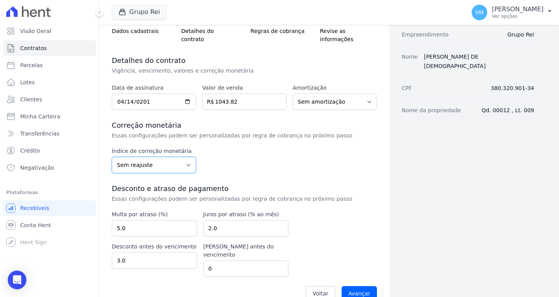
click at [147, 157] on select "Sem reajuste Média dos últimos 12 meses acumulado de INCCM Média dos últimos 12…" at bounding box center [154, 165] width 84 height 16
drag, startPoint x: 131, startPoint y: 253, endPoint x: 94, endPoint y: 252, distance: 37.7
click at [95, 253] on div "Visão Geral Contratos Parcelas Lotes Clientes Minha Carteira Transferências Cré…" at bounding box center [279, 148] width 559 height 297
type input "0"
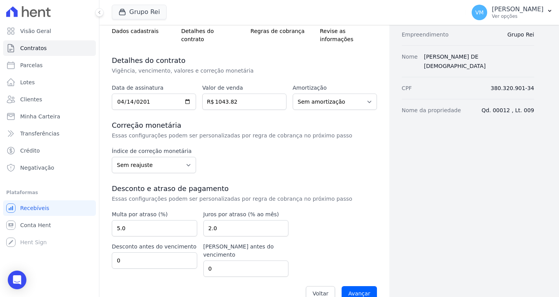
click at [242, 282] on div "Voltar Avançar" at bounding box center [244, 294] width 265 height 24
click at [357, 286] on input "Avançar" at bounding box center [359, 293] width 35 height 15
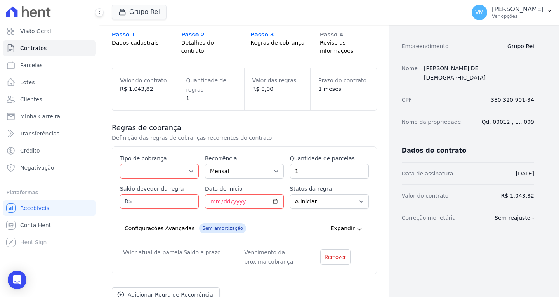
scroll to position [78, 0]
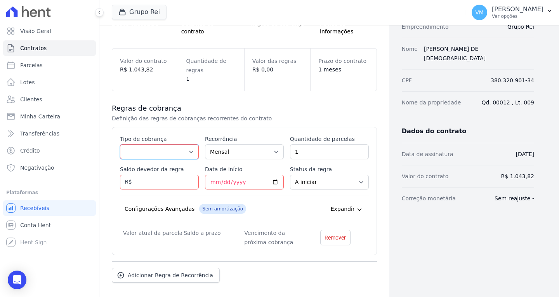
click at [164, 144] on select "Parcela Normal Entrada Sinal Intercalada Chaves Pré-chaves Pós-chaves Impostos …" at bounding box center [159, 151] width 79 height 15
select select "standard"
click at [120, 144] on select "Parcela Normal Entrada Sinal Intercalada Chaves Pré-chaves Pós-chaves Impostos …" at bounding box center [159, 151] width 79 height 15
click at [238, 147] on select "Mensal Bimestral Trimestral Semestral Anual" at bounding box center [244, 151] width 79 height 15
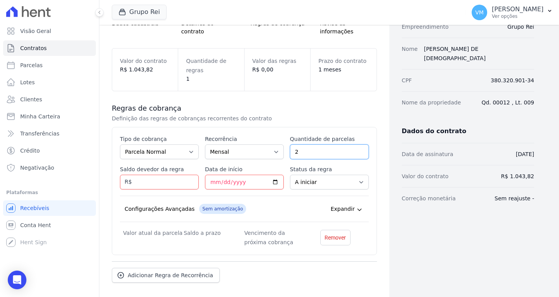
click at [358, 144] on input "2" at bounding box center [329, 151] width 79 height 15
click at [358, 144] on input "3" at bounding box center [329, 151] width 79 height 15
click at [358, 144] on input "4" at bounding box center [329, 151] width 79 height 15
click at [358, 144] on input "5" at bounding box center [329, 151] width 79 height 15
click at [358, 144] on input "6" at bounding box center [329, 151] width 79 height 15
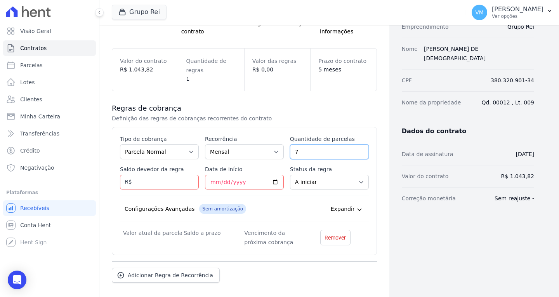
click at [358, 144] on input "7" at bounding box center [329, 151] width 79 height 15
click at [358, 144] on input "8" at bounding box center [329, 151] width 79 height 15
click at [358, 144] on input "9" at bounding box center [329, 151] width 79 height 15
click at [358, 144] on input "10" at bounding box center [329, 151] width 79 height 15
click at [358, 144] on input "11" at bounding box center [329, 151] width 79 height 15
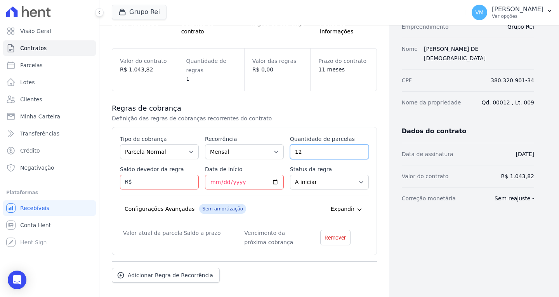
type input "12"
click at [358, 144] on input "12" at bounding box center [329, 151] width 79 height 15
click at [143, 175] on input "Saldo devedor da regra" at bounding box center [159, 182] width 79 height 15
click at [238, 175] on input "Data de início" at bounding box center [244, 182] width 79 height 15
click at [203, 172] on div "Esse tipo de parcela não entra no saldo devedor do contrato. Tipo de cobrança P…" at bounding box center [244, 191] width 249 height 112
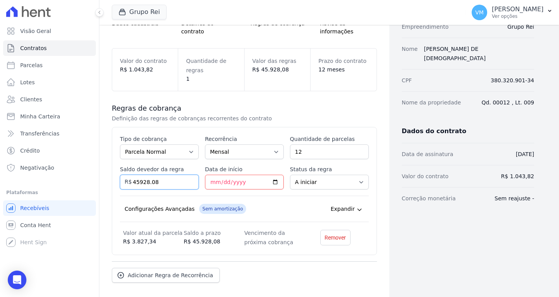
click at [135, 175] on input "45928.08" at bounding box center [159, 182] width 79 height 15
drag, startPoint x: 163, startPoint y: 174, endPoint x: 115, endPoint y: 174, distance: 47.8
click at [115, 174] on div "Esse tipo de parcela não entra no saldo devedor do contrato. Tipo de cobrança P…" at bounding box center [244, 191] width 265 height 128
type input "45"
type input "45.9"
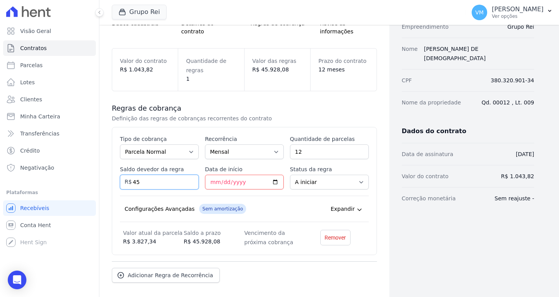
type input "4"
type input "45928.08"
click at [208, 175] on input "Data de início" at bounding box center [244, 182] width 79 height 15
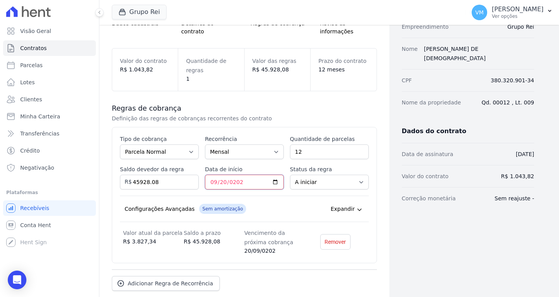
type input "[DATE]"
click at [310, 177] on select "A iniciar Em aberto" at bounding box center [329, 182] width 79 height 15
click at [310, 176] on select "A iniciar Em aberto" at bounding box center [329, 182] width 79 height 15
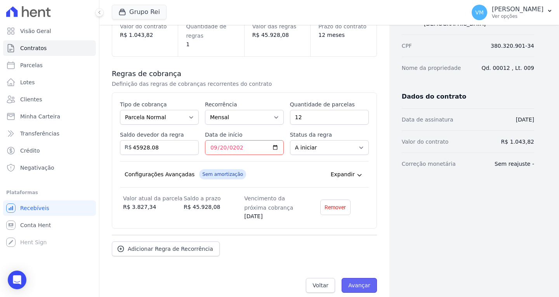
click at [357, 278] on input "Avançar" at bounding box center [359, 285] width 35 height 15
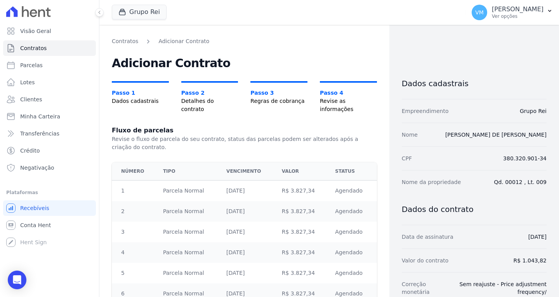
scroll to position [176, 0]
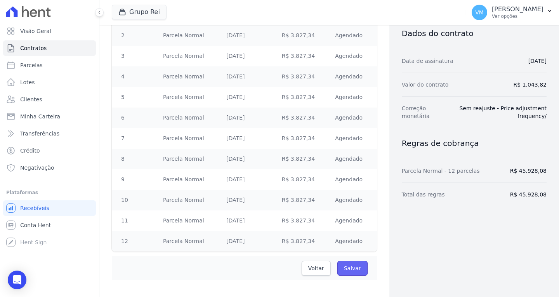
drag, startPoint x: 350, startPoint y: 261, endPoint x: 339, endPoint y: 259, distance: 11.0
click at [350, 261] on input "Salvar" at bounding box center [353, 268] width 30 height 15
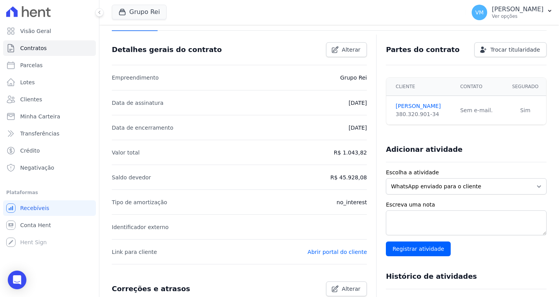
scroll to position [39, 0]
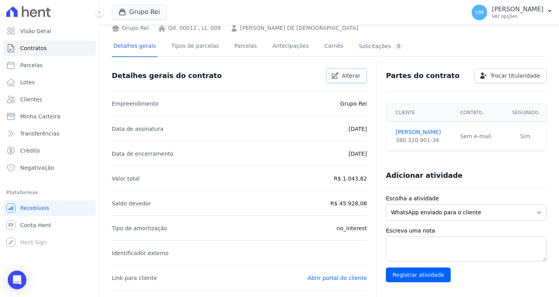
click at [336, 79] on icon at bounding box center [335, 76] width 8 height 8
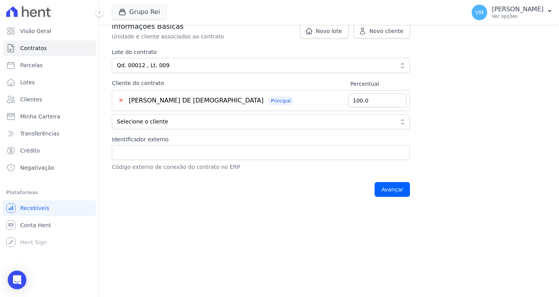
scroll to position [155, 0]
click at [143, 144] on div "Identificador externo Código externo de conexão do contrato no ERP" at bounding box center [261, 153] width 298 height 36
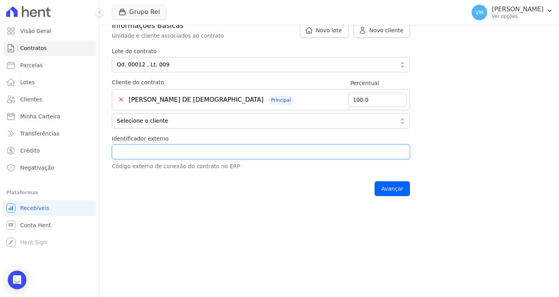
click at [141, 150] on input "Identificador externo" at bounding box center [261, 151] width 298 height 15
type input "19714"
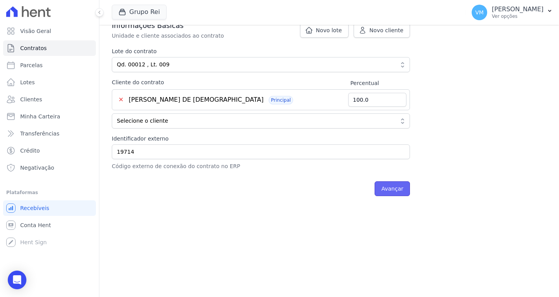
click at [384, 190] on input "Avançar" at bounding box center [392, 188] width 35 height 15
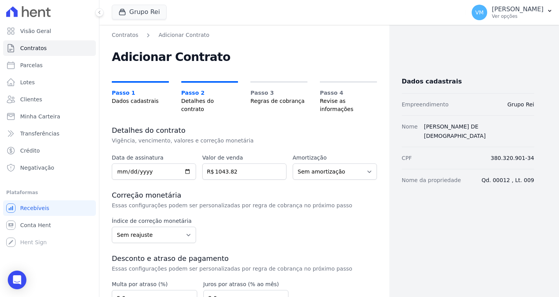
scroll to position [70, 0]
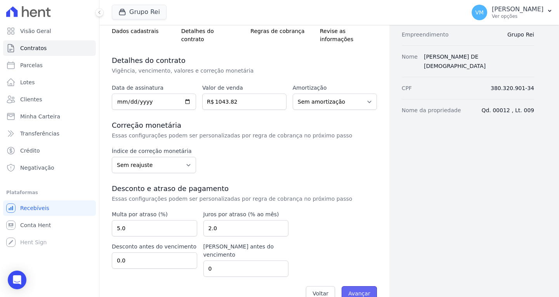
click at [364, 286] on input "Avançar" at bounding box center [359, 293] width 35 height 15
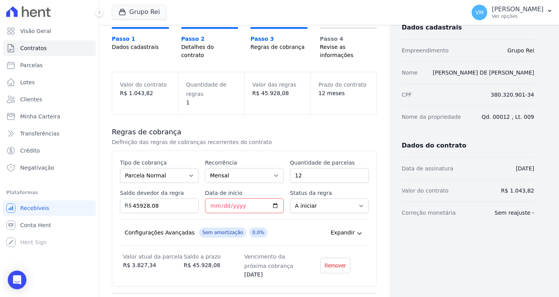
scroll to position [112, 0]
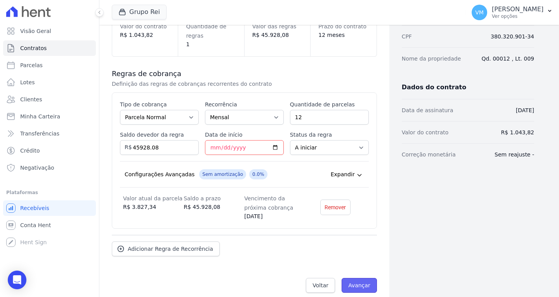
click at [359, 278] on input "Avançar" at bounding box center [359, 285] width 35 height 15
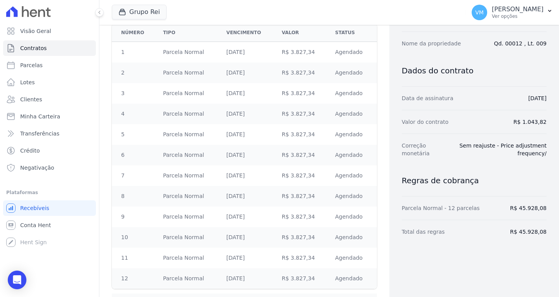
scroll to position [176, 0]
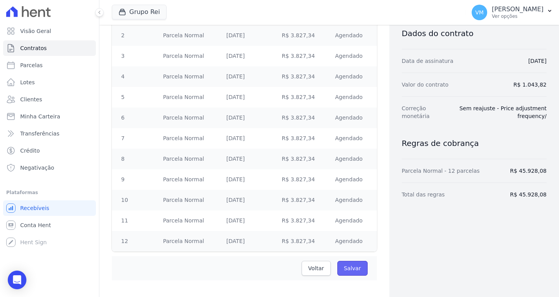
click at [356, 261] on input "Salvar" at bounding box center [353, 268] width 30 height 15
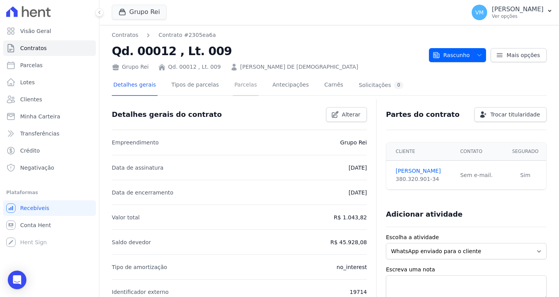
click at [233, 87] on link "Parcelas" at bounding box center [246, 85] width 26 height 21
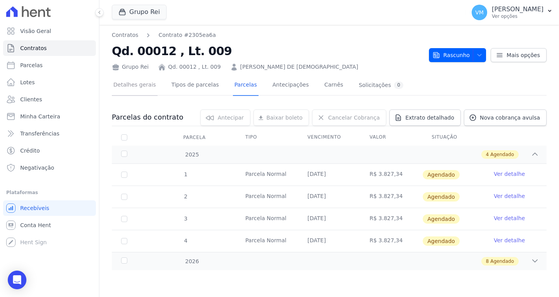
click at [129, 84] on link "Detalhes gerais" at bounding box center [135, 85] width 46 height 21
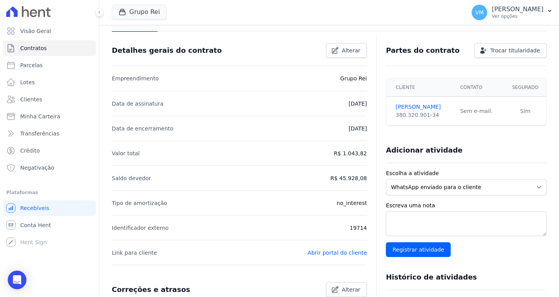
scroll to position [78, 0]
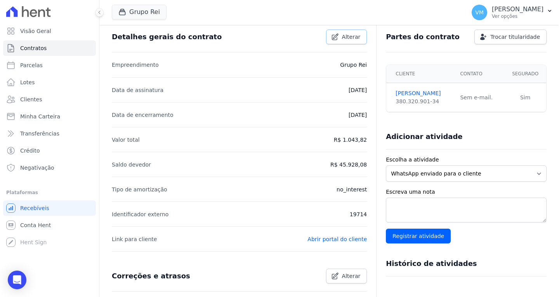
click at [344, 41] on link "Alterar" at bounding box center [346, 37] width 41 height 15
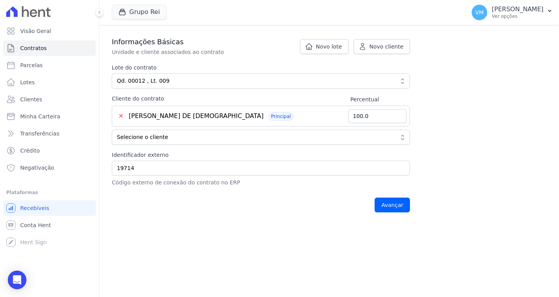
scroll to position [174, 0]
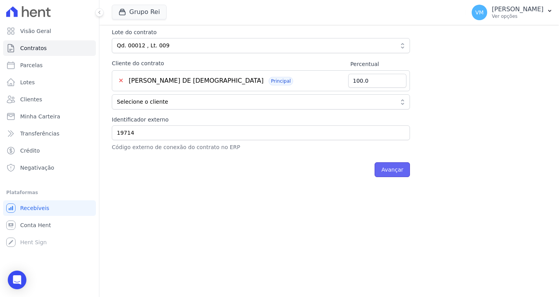
click at [394, 169] on input "Avançar" at bounding box center [392, 169] width 35 height 15
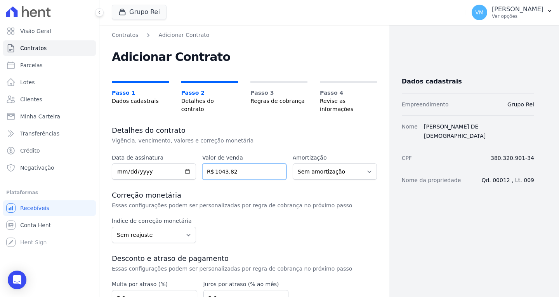
click at [249, 167] on input "1043.82" at bounding box center [244, 172] width 84 height 16
drag, startPoint x: 249, startPoint y: 165, endPoint x: 205, endPoint y: 167, distance: 43.2
click at [208, 165] on input "1043.82" at bounding box center [244, 172] width 84 height 16
click at [244, 167] on input "1043.82" at bounding box center [244, 172] width 84 height 16
drag, startPoint x: 247, startPoint y: 165, endPoint x: 184, endPoint y: 165, distance: 62.5
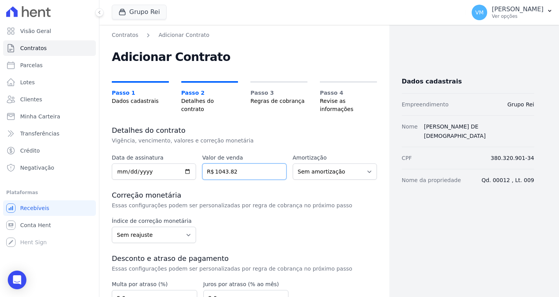
click at [184, 165] on div "Data de assinatura [DATE] Valor de venda 1043.82 R$ Amortização Sem amortização…" at bounding box center [244, 167] width 265 height 26
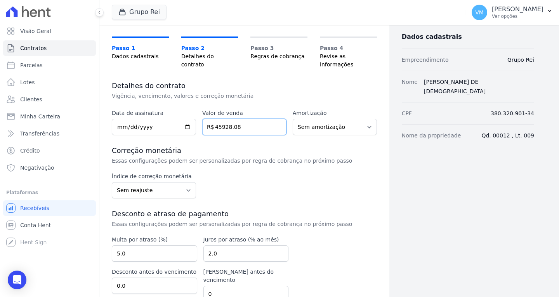
scroll to position [70, 0]
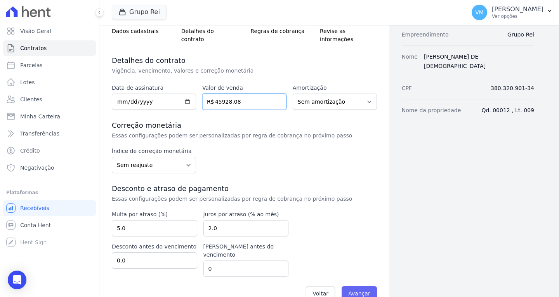
type input "45928.08"
click at [361, 286] on input "Avançar" at bounding box center [359, 293] width 35 height 15
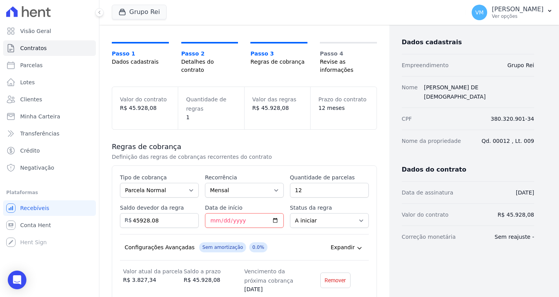
scroll to position [35, 0]
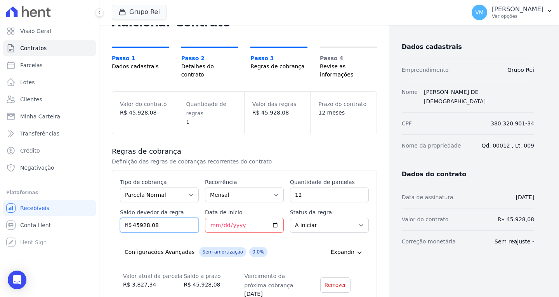
click at [169, 222] on input "45928.08" at bounding box center [159, 225] width 79 height 15
drag, startPoint x: 156, startPoint y: 219, endPoint x: 116, endPoint y: 216, distance: 40.1
click at [117, 216] on div "Esse tipo de parcela não entra no saldo devedor do contrato. Tipo de cobrança P…" at bounding box center [244, 238] width 265 height 136
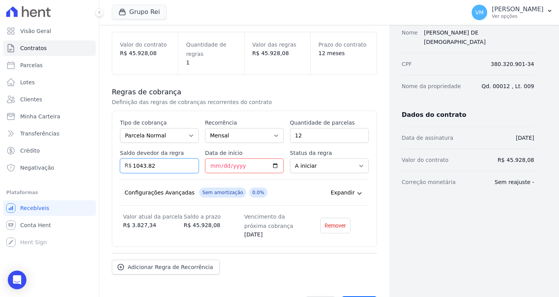
scroll to position [112, 0]
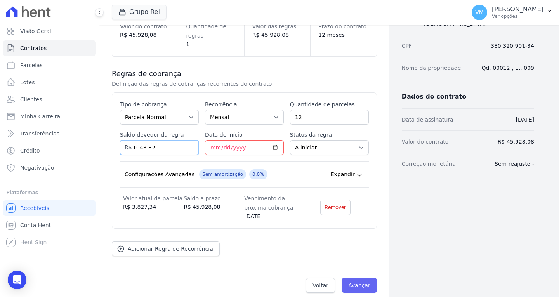
type input "1043.82"
click at [361, 278] on input "Avançar" at bounding box center [359, 285] width 35 height 15
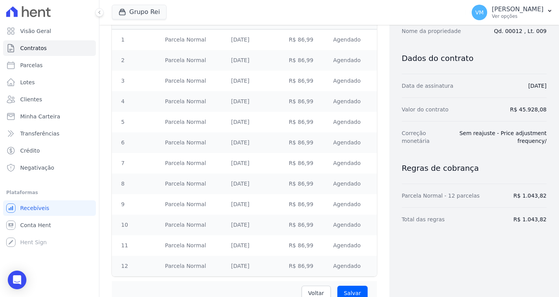
scroll to position [176, 0]
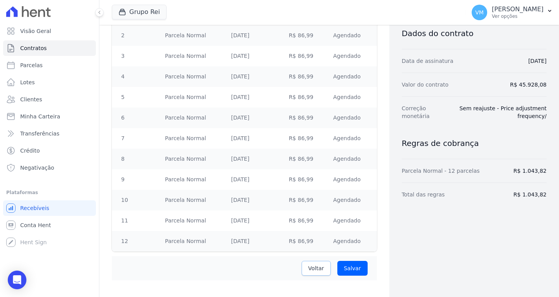
click at [314, 265] on span "Voltar" at bounding box center [316, 269] width 16 height 8
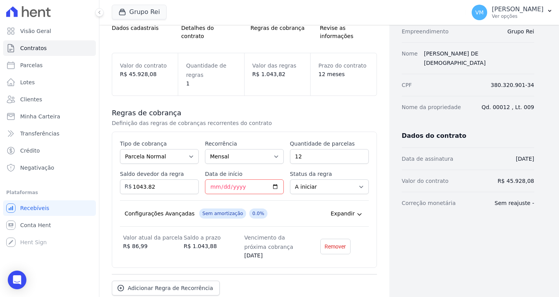
scroll to position [78, 0]
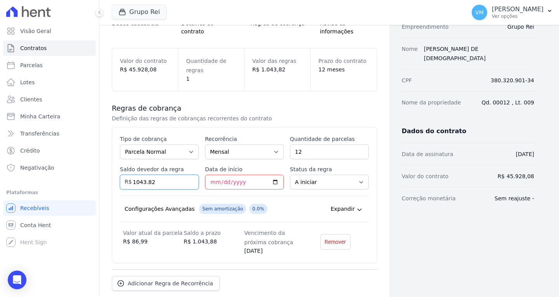
click at [158, 175] on input "1043.82" at bounding box center [159, 182] width 79 height 15
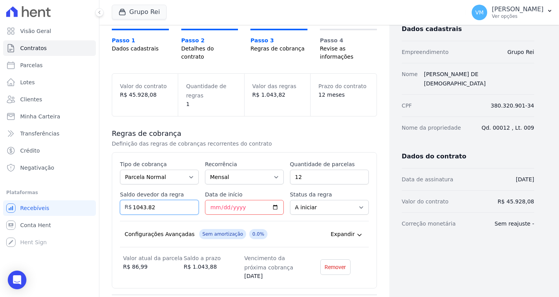
scroll to position [39, 0]
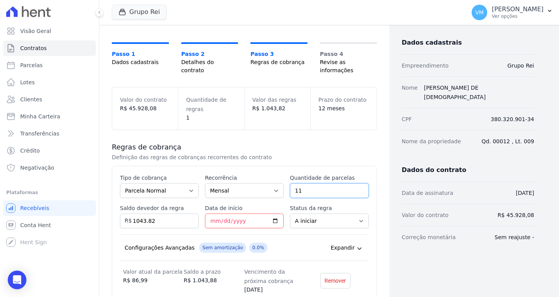
click at [356, 183] on input "11" at bounding box center [329, 190] width 79 height 15
click at [356, 183] on input "10" at bounding box center [329, 190] width 79 height 15
click at [356, 183] on input "9" at bounding box center [329, 190] width 79 height 15
type input "8"
click at [356, 183] on input "8" at bounding box center [329, 190] width 79 height 15
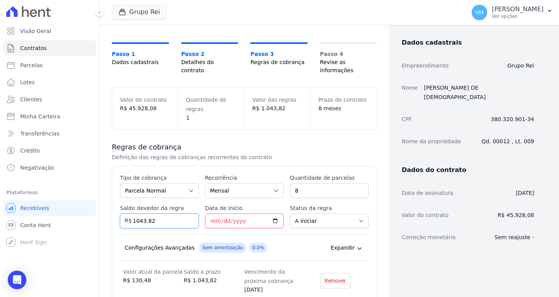
click at [168, 214] on input "1043.82" at bounding box center [159, 221] width 79 height 15
drag, startPoint x: 167, startPoint y: 209, endPoint x: 115, endPoint y: 212, distance: 52.1
click at [115, 212] on div "Esse tipo de parcela não entra no saldo devedor do contrato. Tipo de cobrança P…" at bounding box center [244, 234] width 265 height 136
click at [151, 214] on input "Saldo devedor da regra" at bounding box center [159, 221] width 79 height 15
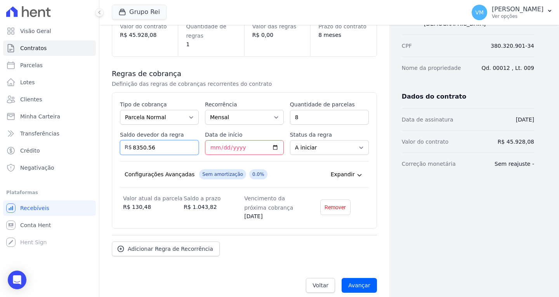
type input "8350.56"
click at [357, 278] on input "Avançar" at bounding box center [359, 285] width 35 height 15
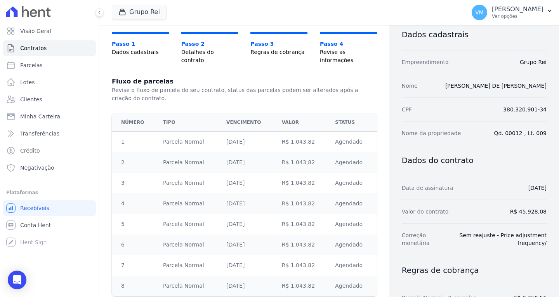
scroll to position [94, 0]
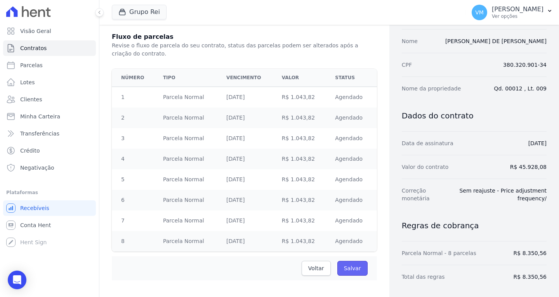
click at [350, 263] on input "Salvar" at bounding box center [353, 268] width 30 height 15
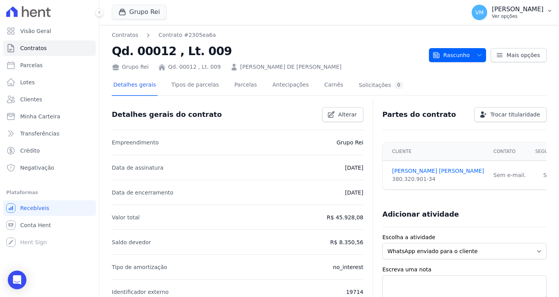
click at [517, 4] on button "VM Vyviane Martins Ver opções" at bounding box center [513, 13] width 94 height 22
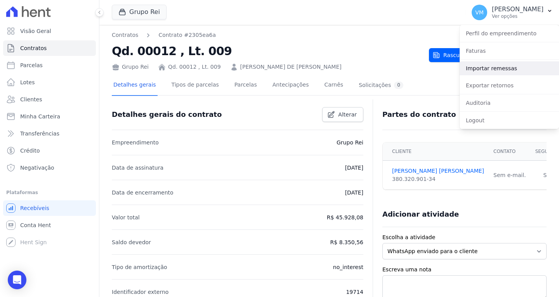
click at [492, 71] on link "Importar remessas" at bounding box center [509, 68] width 99 height 14
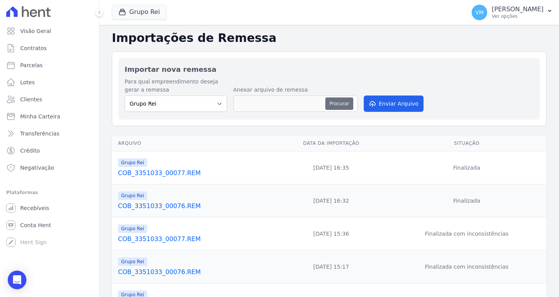
click at [341, 104] on button "Procurar" at bounding box center [340, 103] width 28 height 12
type input "COB_3351033_00075.REM"
click at [387, 105] on button "Enviar Arquivo" at bounding box center [394, 104] width 60 height 16
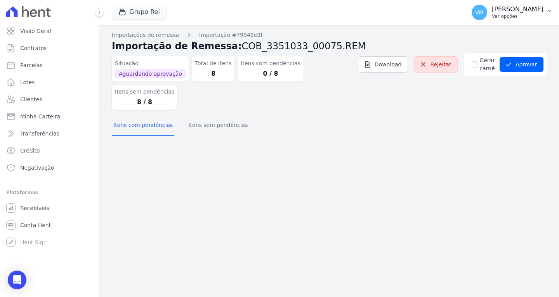
click at [529, 7] on p "[PERSON_NAME]" at bounding box center [518, 9] width 52 height 8
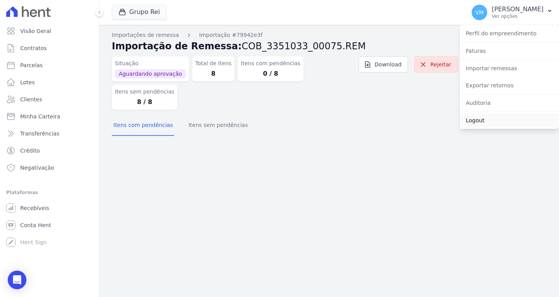
click at [482, 118] on link "Logout" at bounding box center [509, 120] width 99 height 14
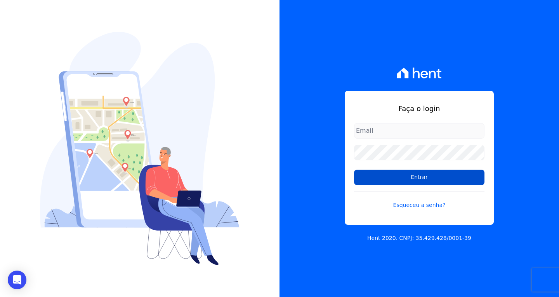
type input "vyviane.martinsgruporei@gmail.com"
click at [375, 176] on input "Entrar" at bounding box center [419, 178] width 131 height 16
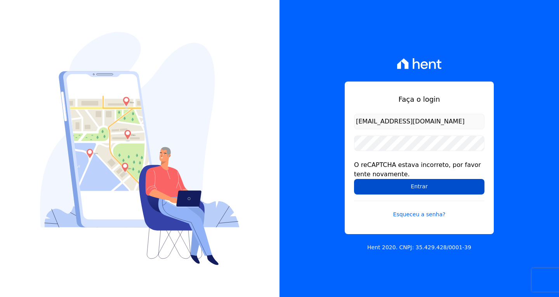
click at [387, 184] on input "Entrar" at bounding box center [419, 187] width 131 height 16
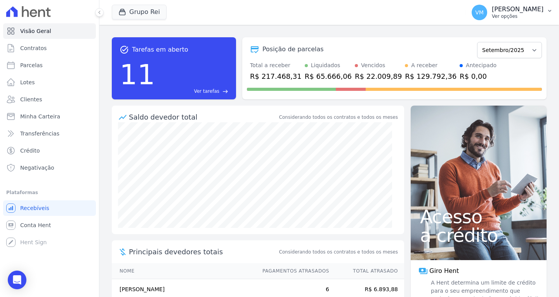
click at [525, 10] on p "[PERSON_NAME]" at bounding box center [518, 9] width 52 height 8
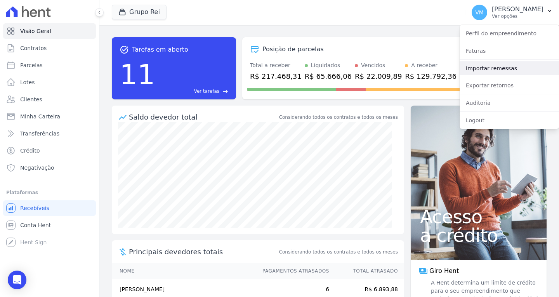
click at [489, 68] on link "Importar remessas" at bounding box center [509, 68] width 99 height 14
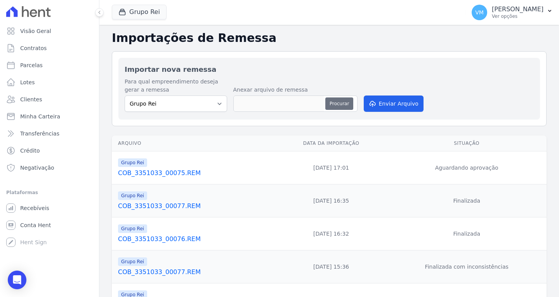
click at [343, 106] on button "Procurar" at bounding box center [340, 103] width 28 height 12
click at [180, 173] on link "COB_3351033_00075.REM" at bounding box center [195, 173] width 155 height 9
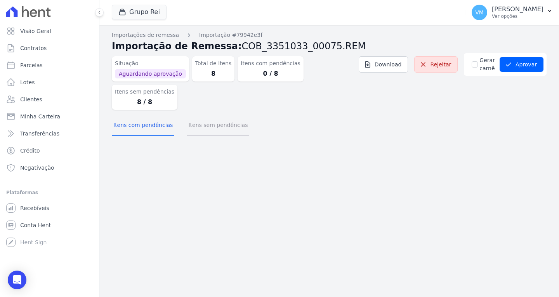
click at [212, 116] on button "Itens sem pendências" at bounding box center [218, 126] width 63 height 20
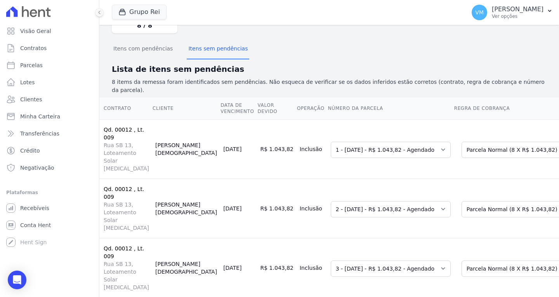
scroll to position [29, 0]
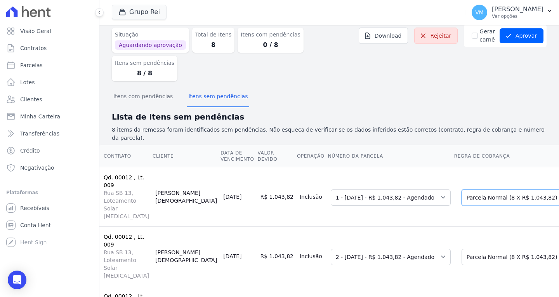
click at [462, 190] on select "Selecione uma Nova Parcela Avulsa Parcela Avulsa Existente Parcela Normal (8 X …" at bounding box center [518, 198] width 112 height 16
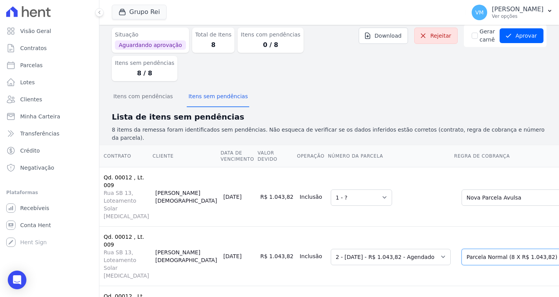
click at [462, 249] on select "Selecione uma Nova Parcela Avulsa Parcela Avulsa Existente Parcela Normal (8 X …" at bounding box center [518, 257] width 112 height 16
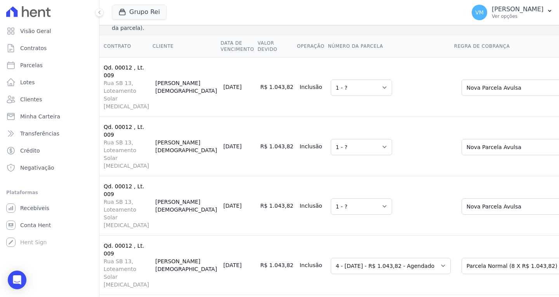
scroll to position [145, 0]
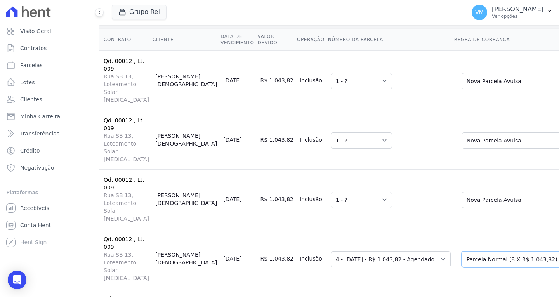
click at [462, 251] on select "Selecione uma Nova Parcela Avulsa Parcela Avulsa Existente Parcela Normal (8 X …" at bounding box center [518, 259] width 112 height 16
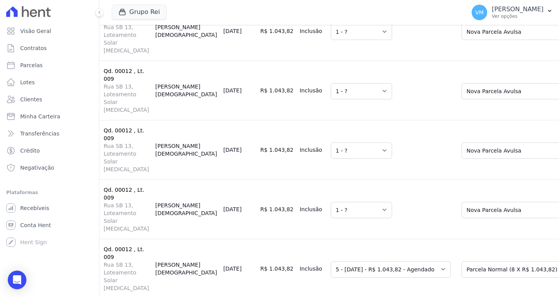
scroll to position [262, 0]
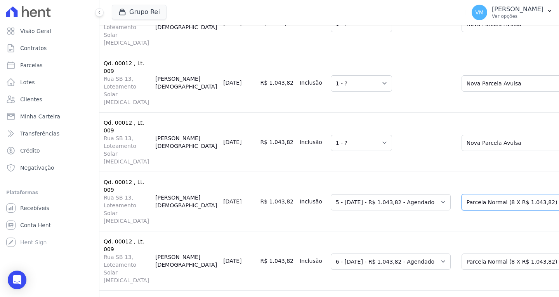
click at [462, 194] on select "Selecione uma Nova Parcela Avulsa Parcela Avulsa Existente Parcela Normal (8 X …" at bounding box center [518, 202] width 112 height 16
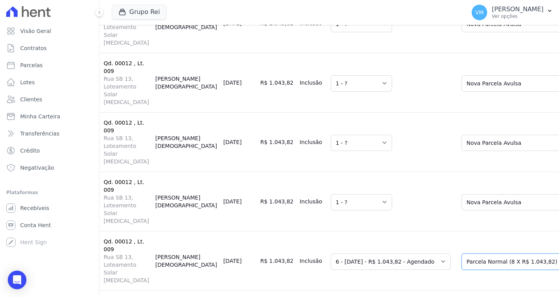
click at [462, 254] on select "Selecione uma Nova Parcela Avulsa Parcela Avulsa Existente Parcela Normal (8 X …" at bounding box center [518, 262] width 112 height 16
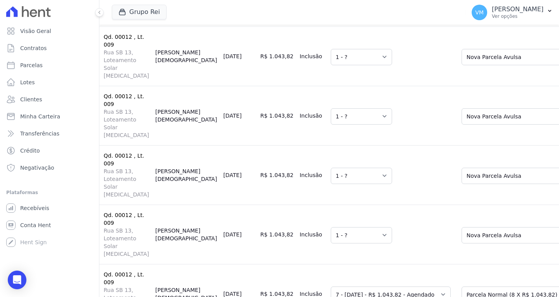
scroll to position [301, 0]
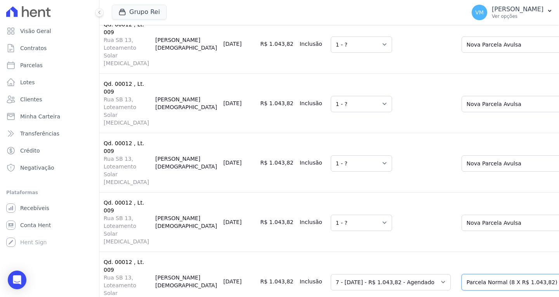
click at [462, 274] on select "Selecione uma Nova Parcela Avulsa Parcela Avulsa Existente Parcela Normal (8 X …" at bounding box center [518, 282] width 112 height 16
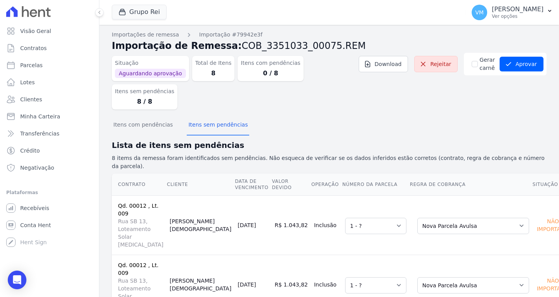
scroll to position [0, 0]
click at [516, 66] on button "Aprovar" at bounding box center [522, 64] width 44 height 15
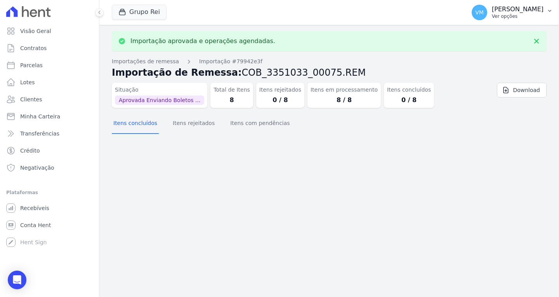
click at [516, 10] on p "[PERSON_NAME]" at bounding box center [518, 9] width 52 height 8
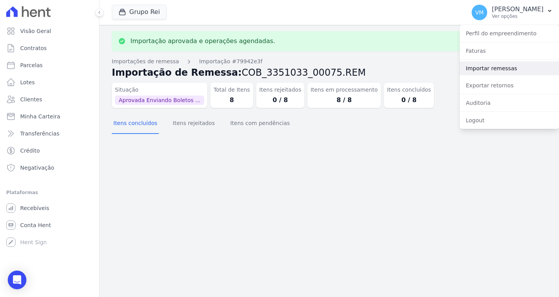
click at [500, 66] on link "Importar remessas" at bounding box center [509, 68] width 99 height 14
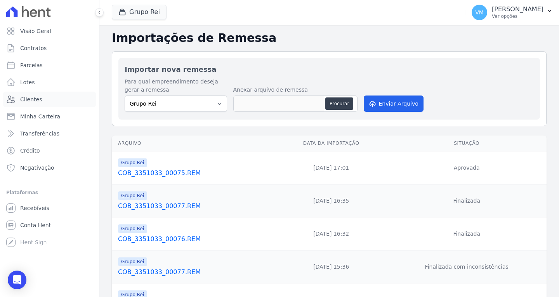
drag, startPoint x: 40, startPoint y: 99, endPoint x: 104, endPoint y: 118, distance: 66.9
click at [40, 99] on link "Clientes" at bounding box center [49, 100] width 93 height 16
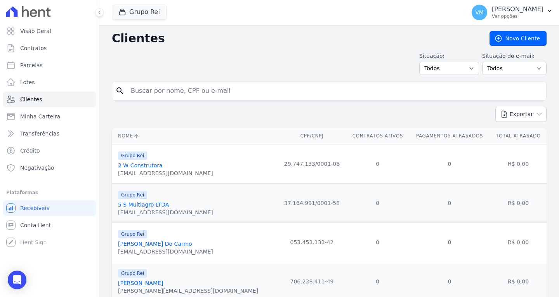
click at [175, 94] on input "search" at bounding box center [334, 91] width 417 height 16
paste input "05248056101"
type input "05248056101"
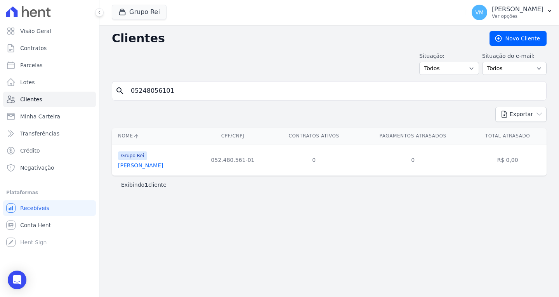
click at [159, 168] on link "[PERSON_NAME]" at bounding box center [140, 165] width 45 height 6
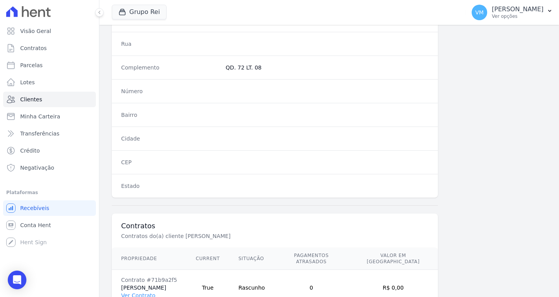
scroll to position [436, 0]
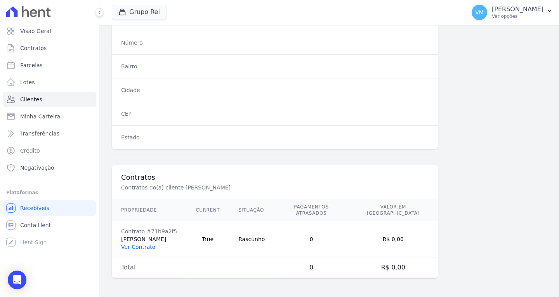
click at [143, 244] on link "Ver Contrato" at bounding box center [138, 247] width 34 height 6
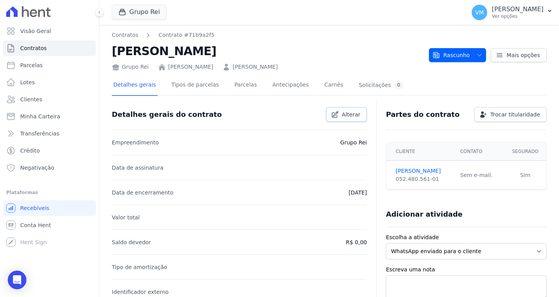
click at [342, 111] on span "Alterar" at bounding box center [351, 115] width 19 height 8
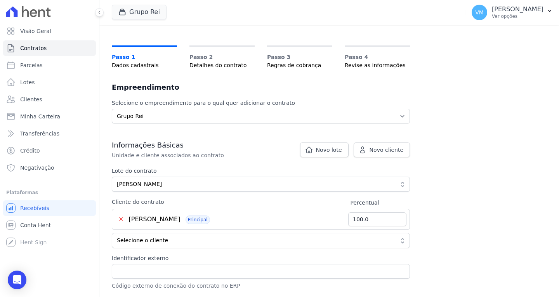
scroll to position [78, 0]
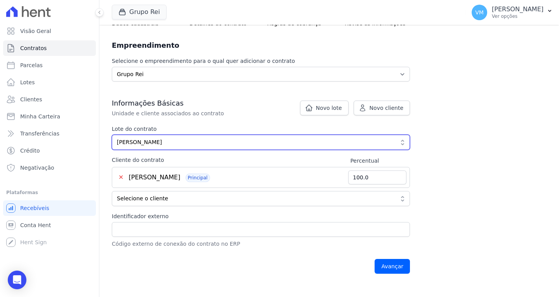
click at [210, 144] on span "[PERSON_NAME]" at bounding box center [255, 142] width 277 height 8
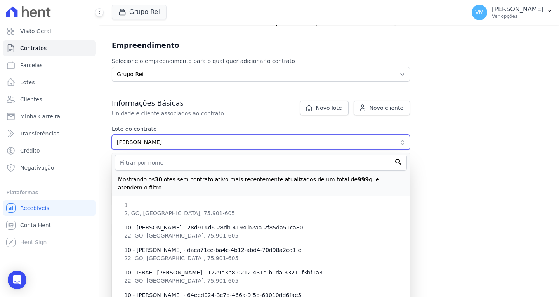
click at [210, 144] on span "[PERSON_NAME]" at bounding box center [255, 142] width 277 height 8
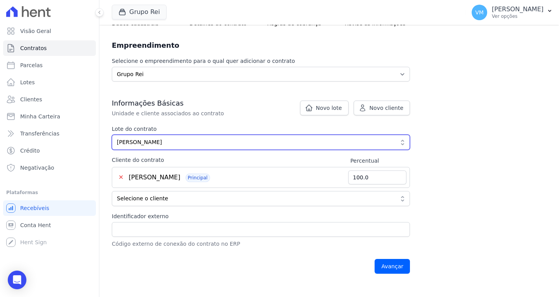
click at [210, 144] on span "[PERSON_NAME]" at bounding box center [255, 142] width 277 height 8
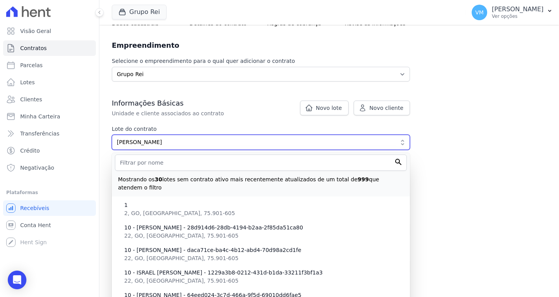
click at [210, 144] on span "[PERSON_NAME]" at bounding box center [255, 142] width 277 height 8
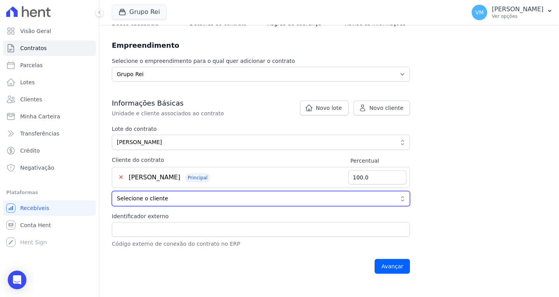
click at [175, 201] on span "Selecione o cliente" at bounding box center [255, 199] width 277 height 8
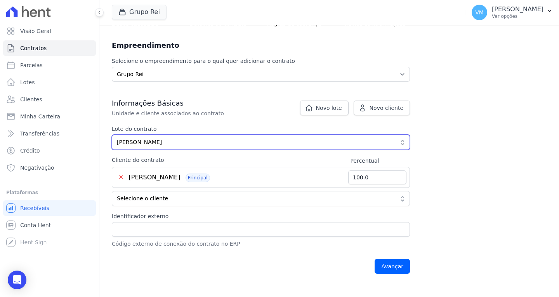
drag, startPoint x: 211, startPoint y: 142, endPoint x: 150, endPoint y: 143, distance: 61.0
click at [114, 143] on button "[PERSON_NAME]" at bounding box center [261, 142] width 298 height 15
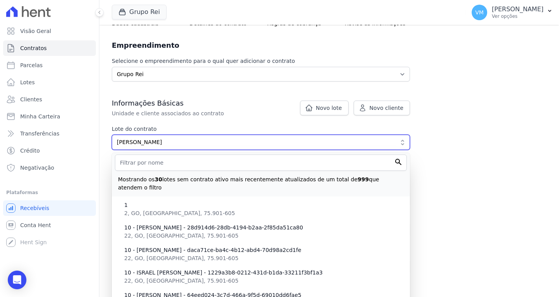
click at [196, 141] on span "[PERSON_NAME]" at bounding box center [255, 142] width 277 height 8
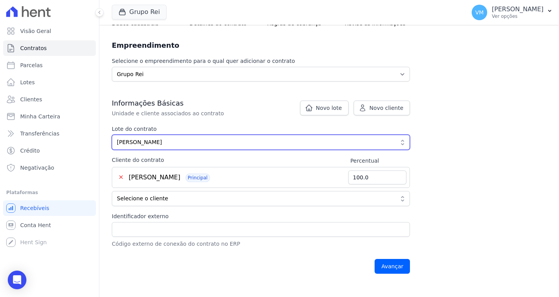
click at [191, 141] on span "[PERSON_NAME]" at bounding box center [255, 142] width 277 height 8
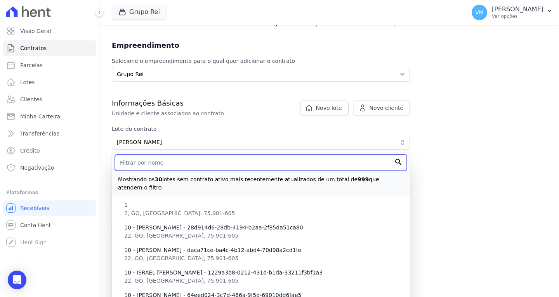
click at [178, 165] on input "text" at bounding box center [261, 163] width 292 height 16
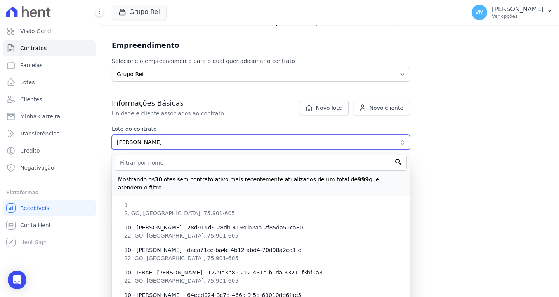
click at [209, 140] on span "[PERSON_NAME]" at bounding box center [255, 142] width 277 height 8
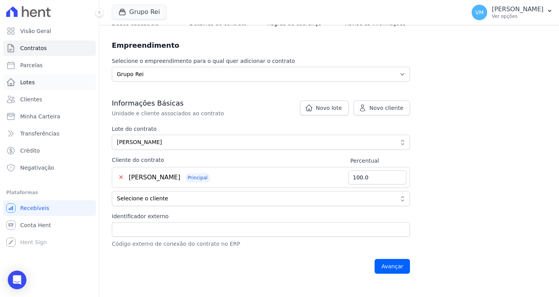
click at [38, 80] on link "Lotes" at bounding box center [49, 83] width 93 height 16
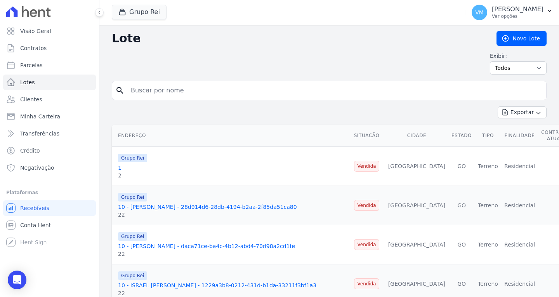
click at [174, 92] on input "search" at bounding box center [334, 91] width 417 height 16
type input "[PERSON_NAME]"
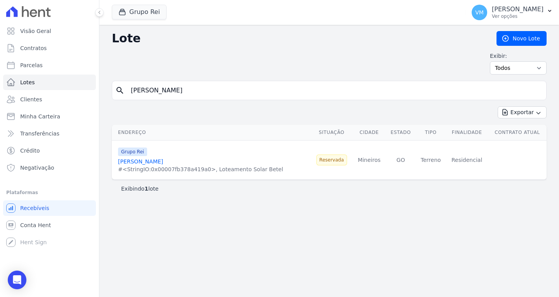
click at [163, 161] on link "[PERSON_NAME]" at bounding box center [140, 161] width 45 height 6
